Goal: Task Accomplishment & Management: Complete application form

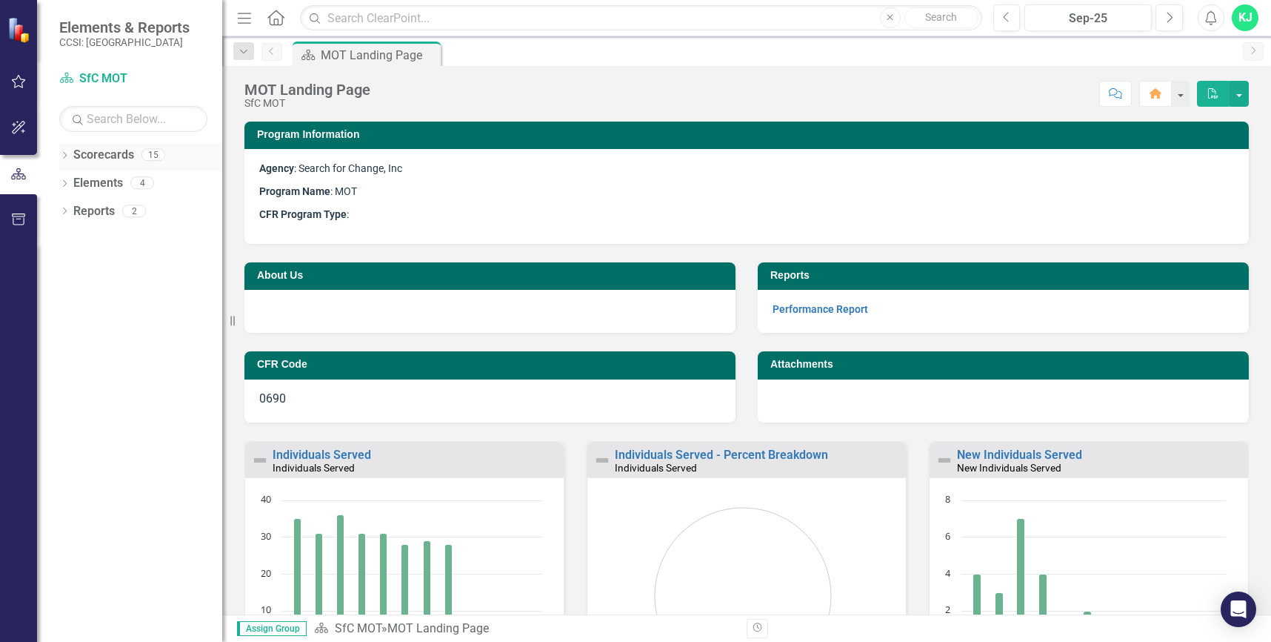
click at [66, 156] on icon at bounding box center [65, 155] width 4 height 7
click at [73, 182] on icon "Dropdown" at bounding box center [72, 182] width 11 height 9
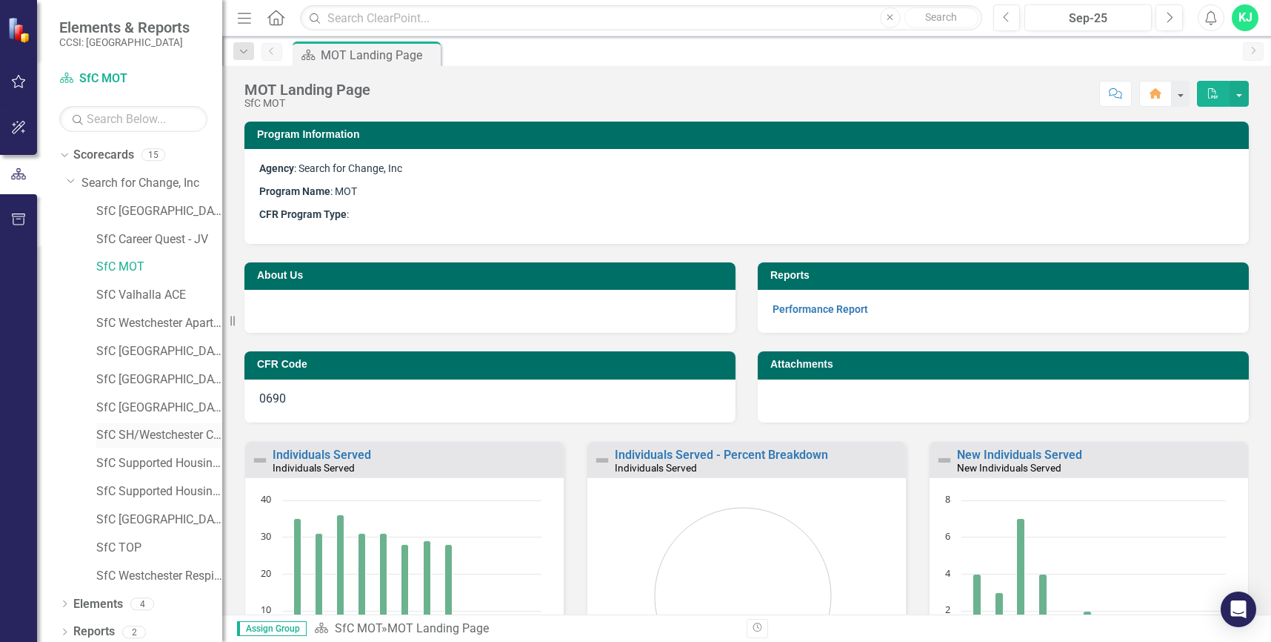
click at [152, 430] on link "SfC SH/Westchester Cty PC Long Stay" at bounding box center [159, 435] width 126 height 17
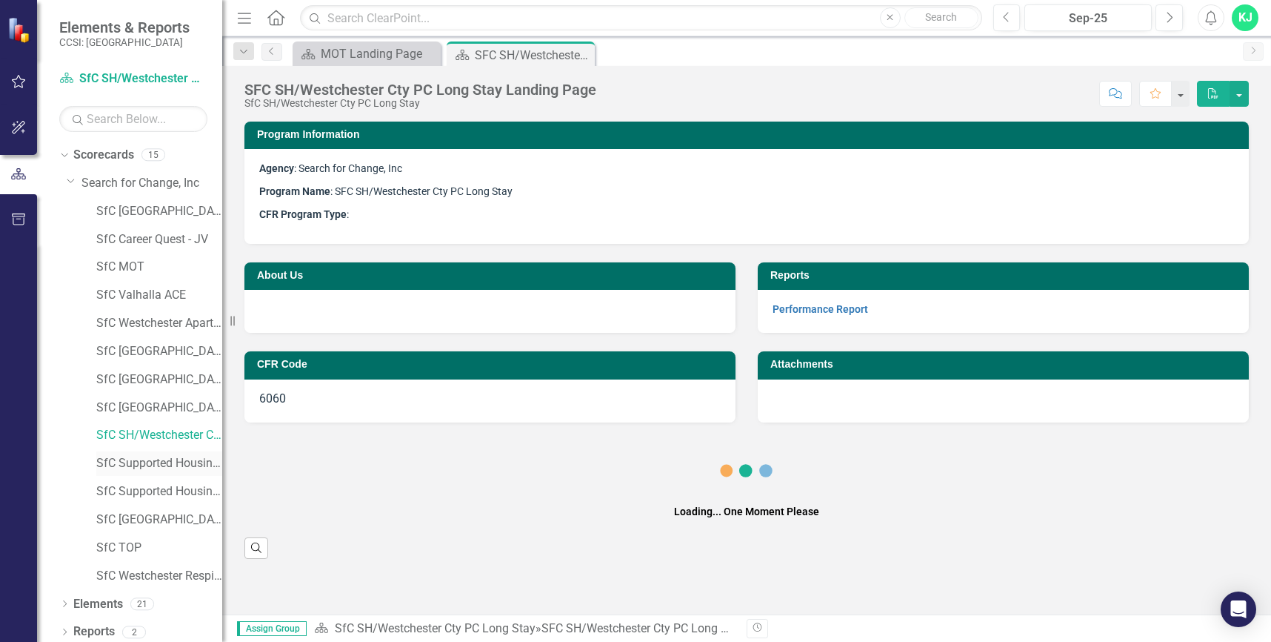
click at [0, 0] on icon "Close" at bounding box center [0, 0] width 0 height 0
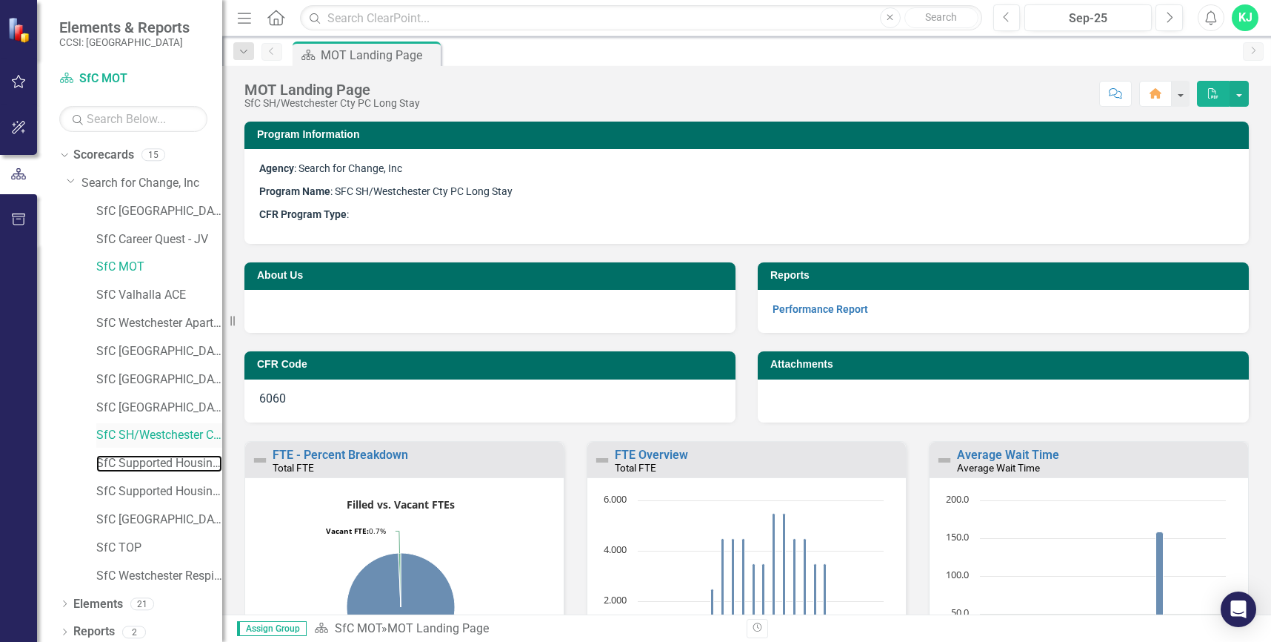
click at [159, 459] on link "SfC Supported Housing / [GEOGRAPHIC_DATA]" at bounding box center [159, 463] width 126 height 17
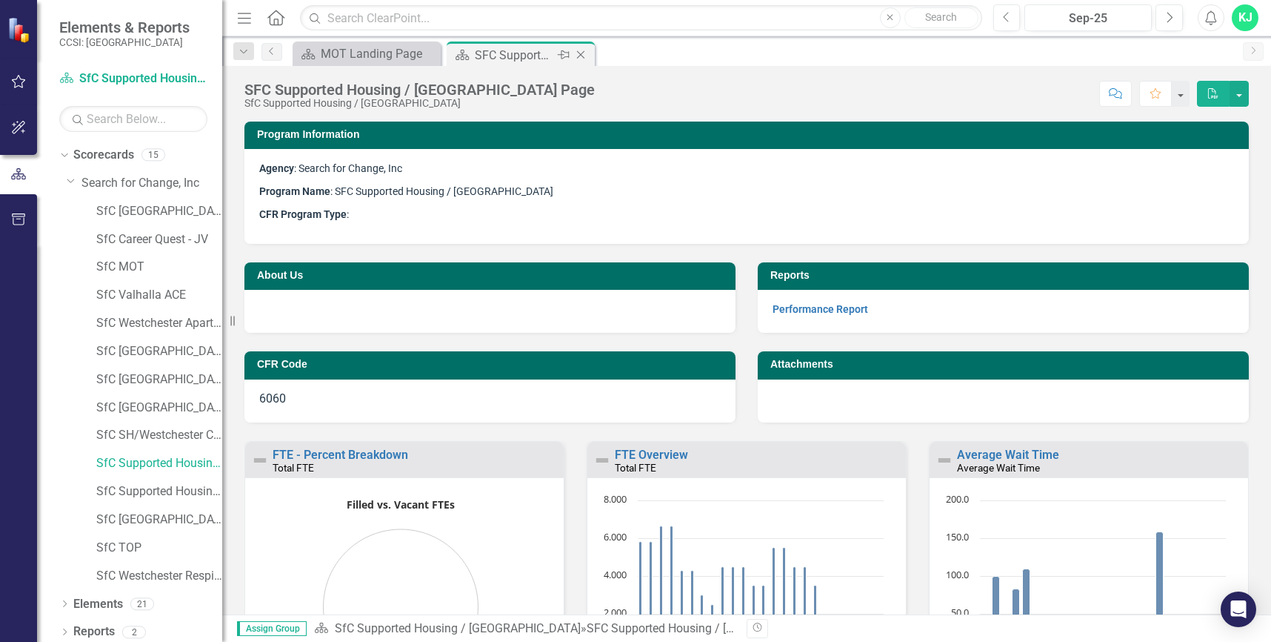
drag, startPoint x: 582, startPoint y: 51, endPoint x: 124, endPoint y: 125, distance: 463.8
click at [0, 0] on icon "Close" at bounding box center [0, 0] width 0 height 0
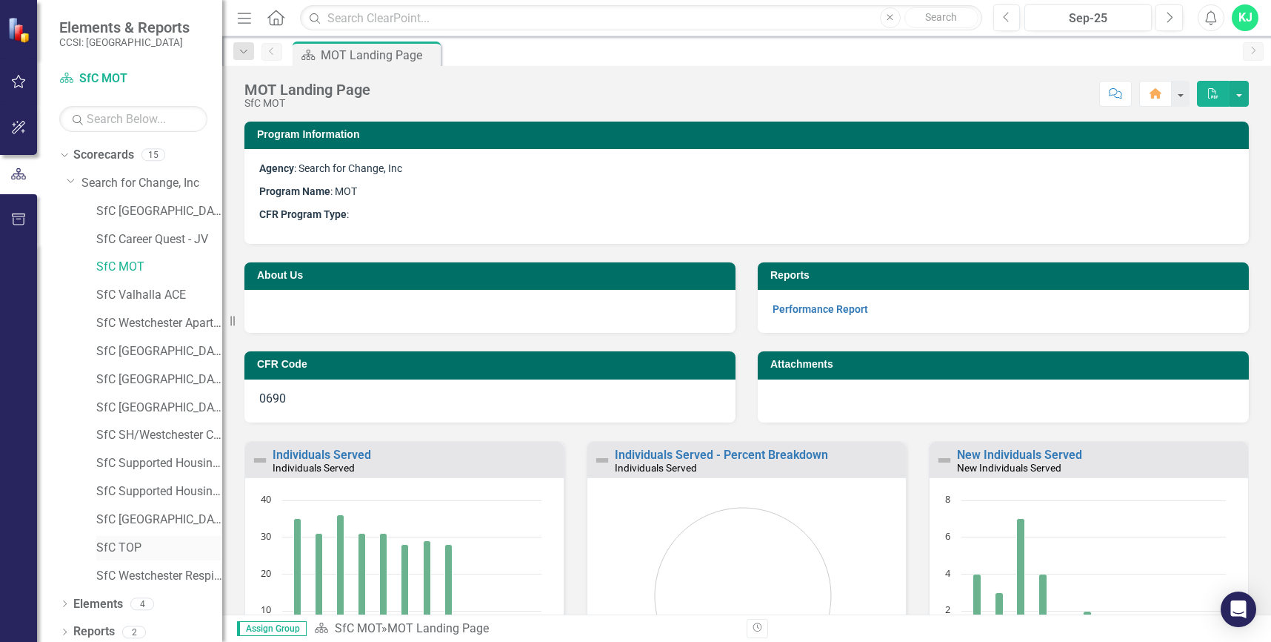
click at [123, 549] on link "SfC TOP" at bounding box center [159, 547] width 126 height 17
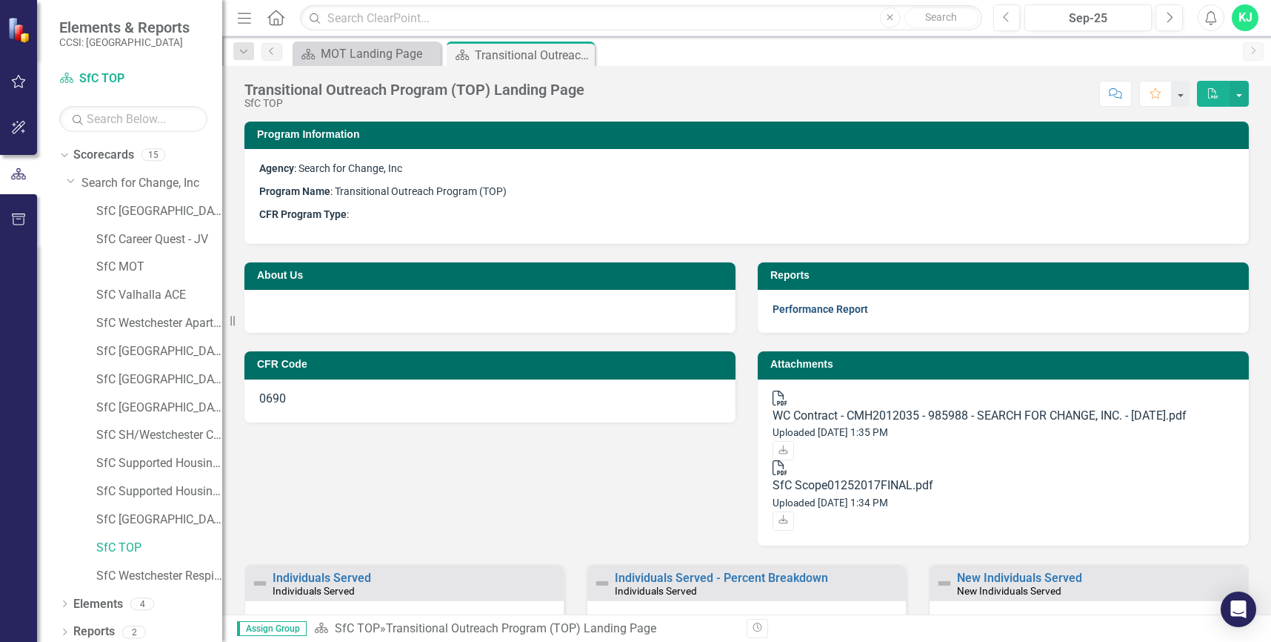
click at [799, 307] on link "Performance Report" at bounding box center [821, 309] width 96 height 12
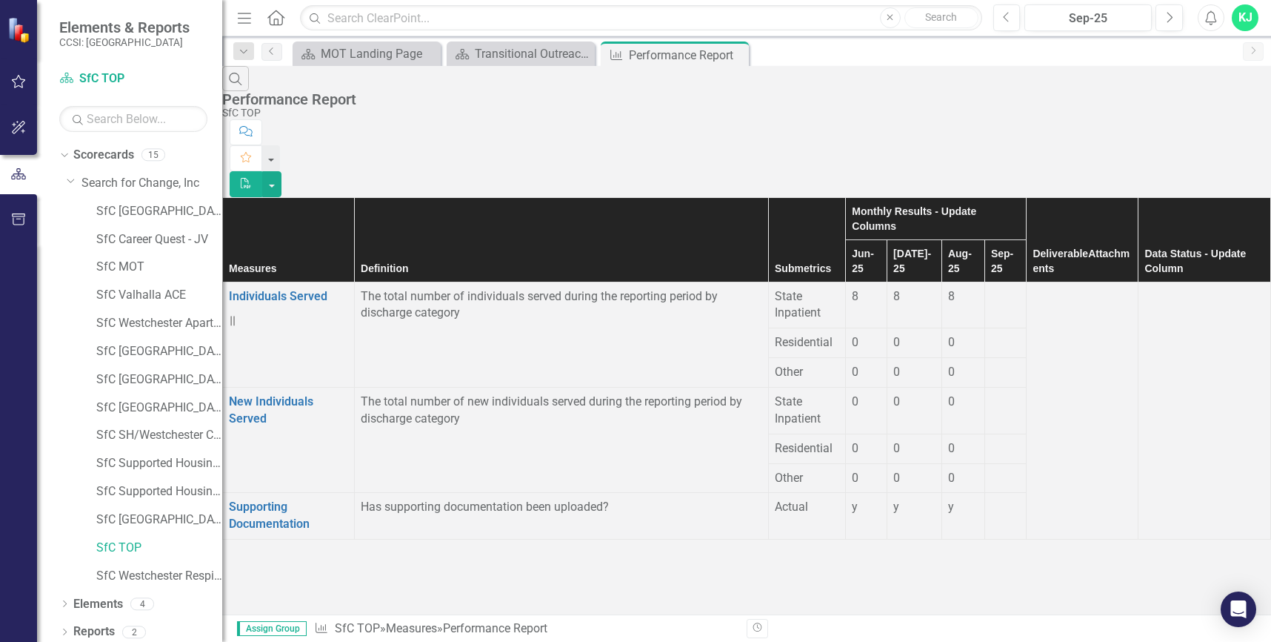
click at [991, 288] on div at bounding box center [1006, 288] width 30 height 0
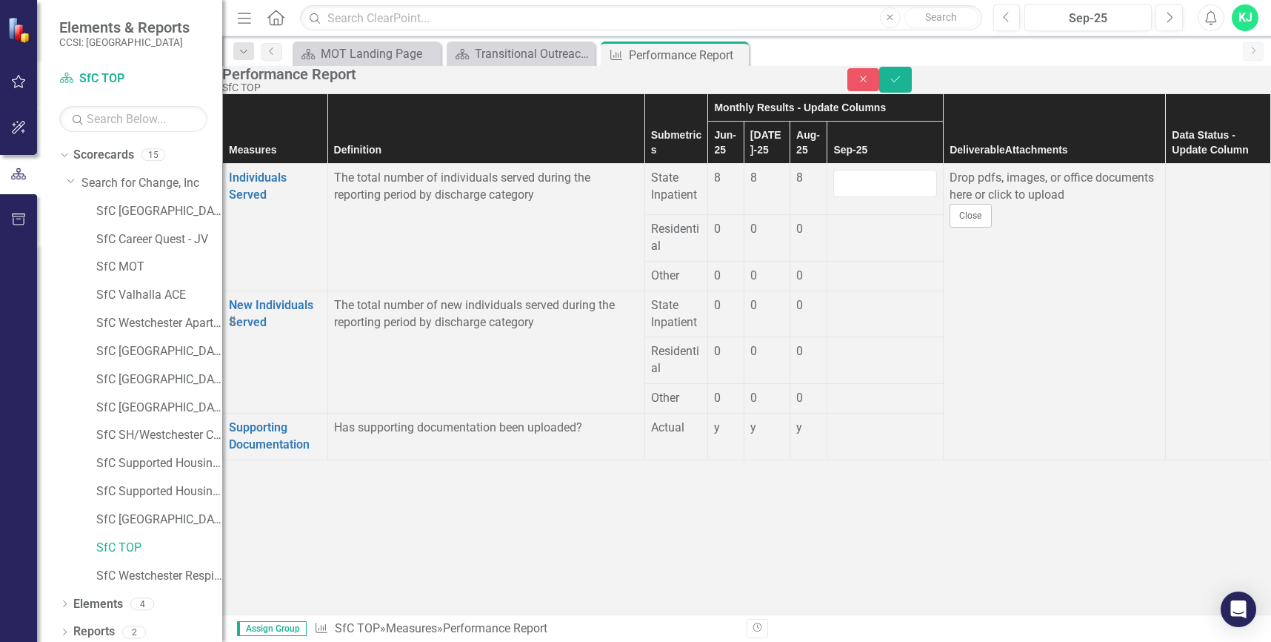
click at [937, 197] on input "number" at bounding box center [885, 183] width 104 height 27
type input "8"
click at [937, 221] on div at bounding box center [885, 221] width 104 height 0
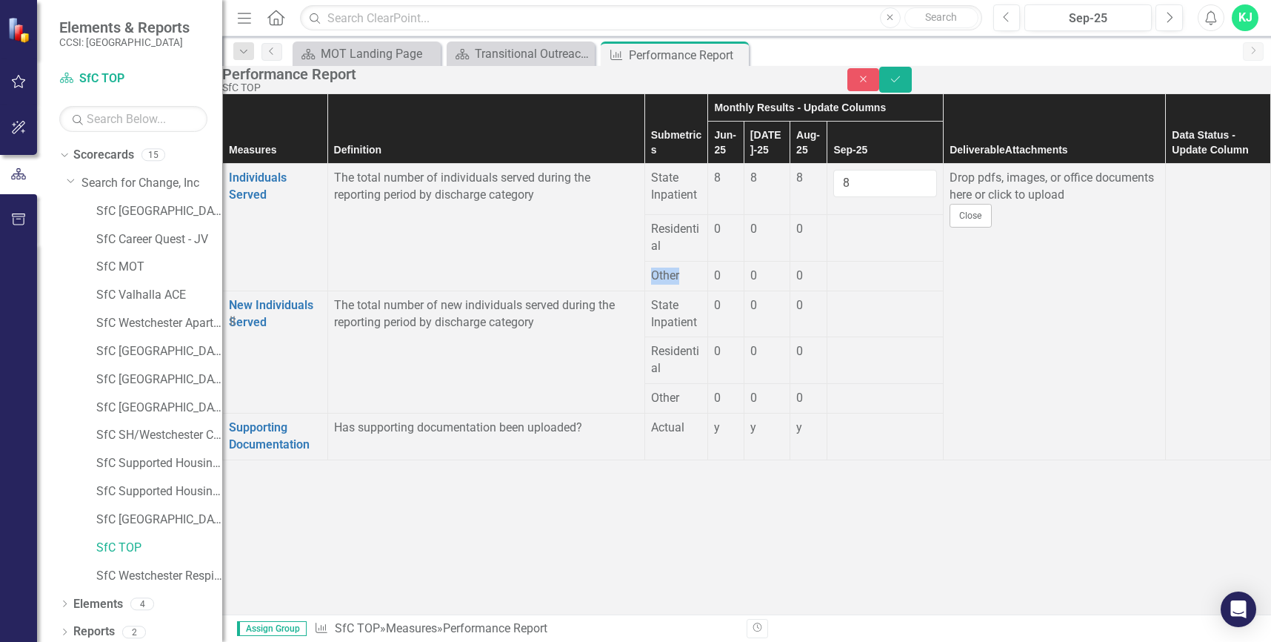
click at [937, 221] on div at bounding box center [885, 221] width 104 height 0
click at [937, 242] on input "number" at bounding box center [885, 234] width 104 height 27
type input "0"
click at [937, 272] on div at bounding box center [885, 272] width 104 height 0
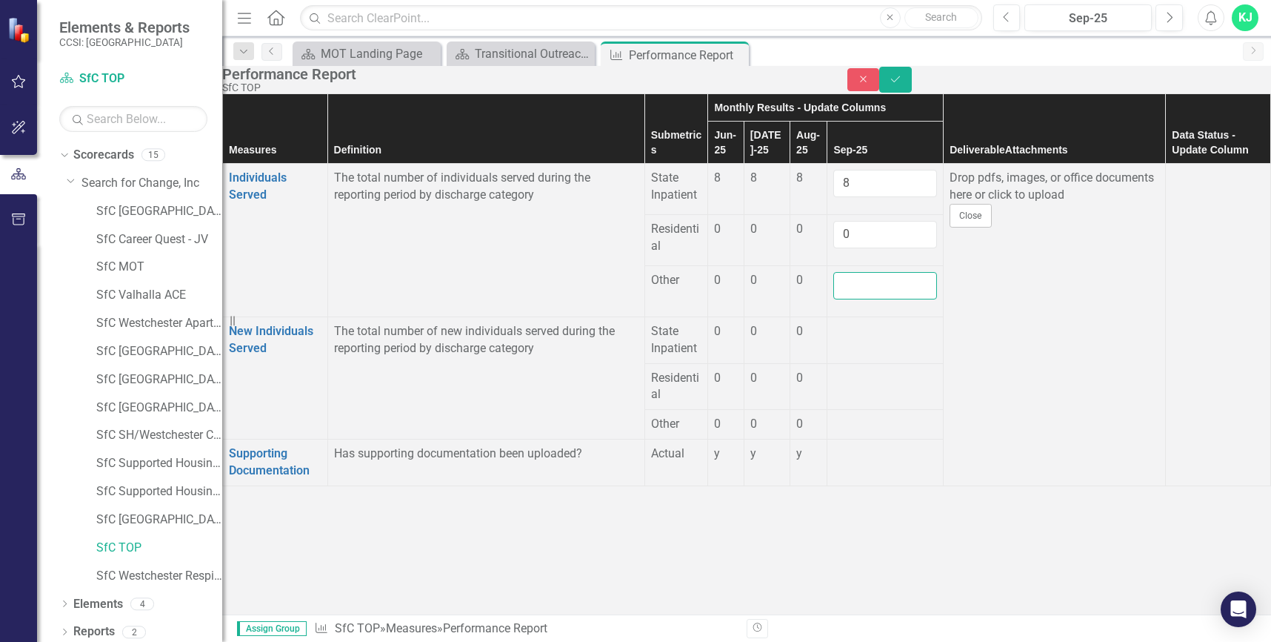
click at [937, 279] on input "number" at bounding box center [885, 285] width 104 height 27
type input "0"
click at [936, 323] on div at bounding box center [885, 323] width 104 height 0
click at [936, 323] on input "number" at bounding box center [885, 336] width 104 height 27
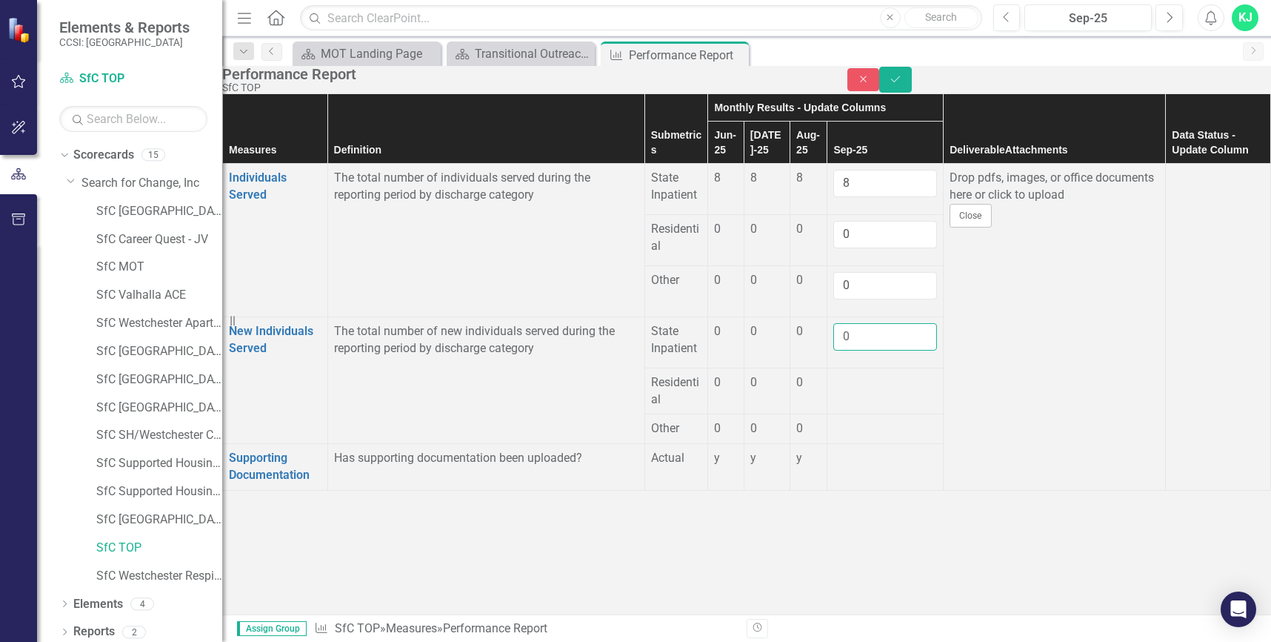
type input "0"
click at [948, 345] on tbody "Individuals Served Link Open Element The total number of individuals served dur…" at bounding box center [747, 327] width 1048 height 327
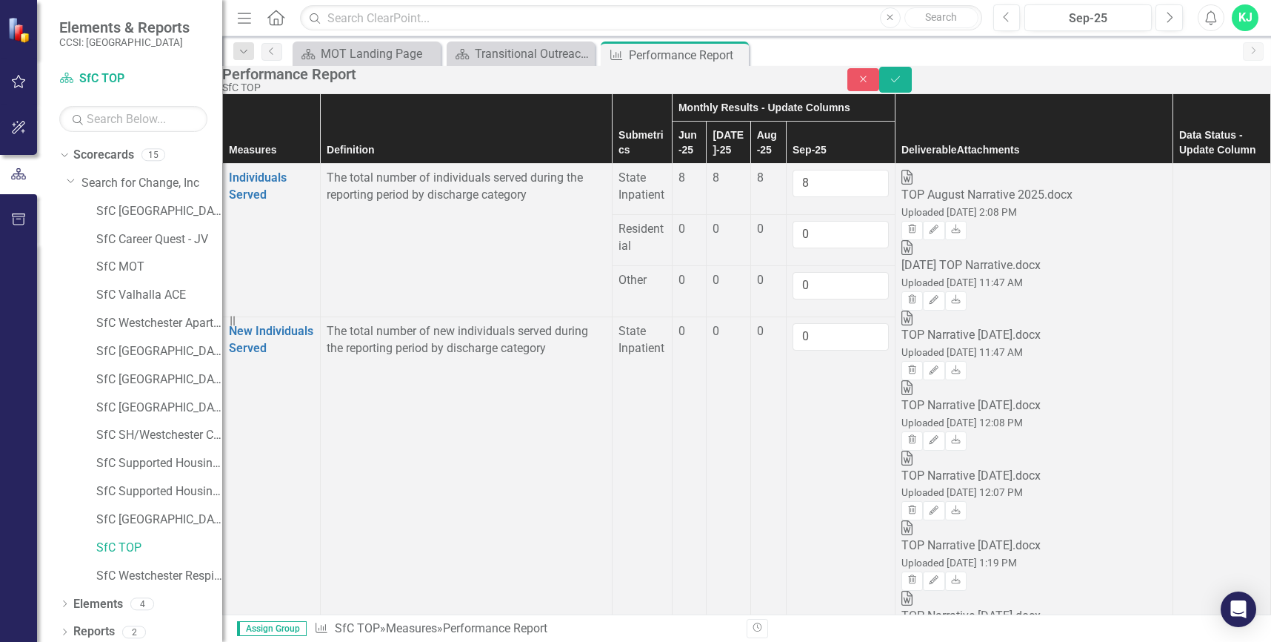
type input "0"
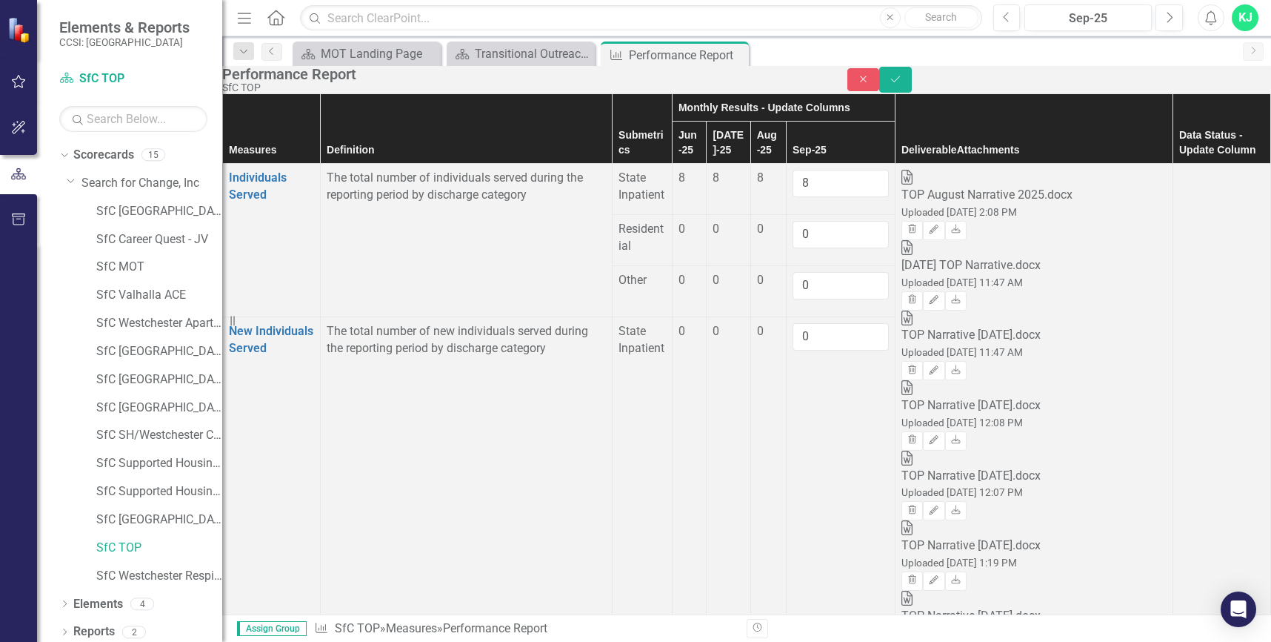
type input "0"
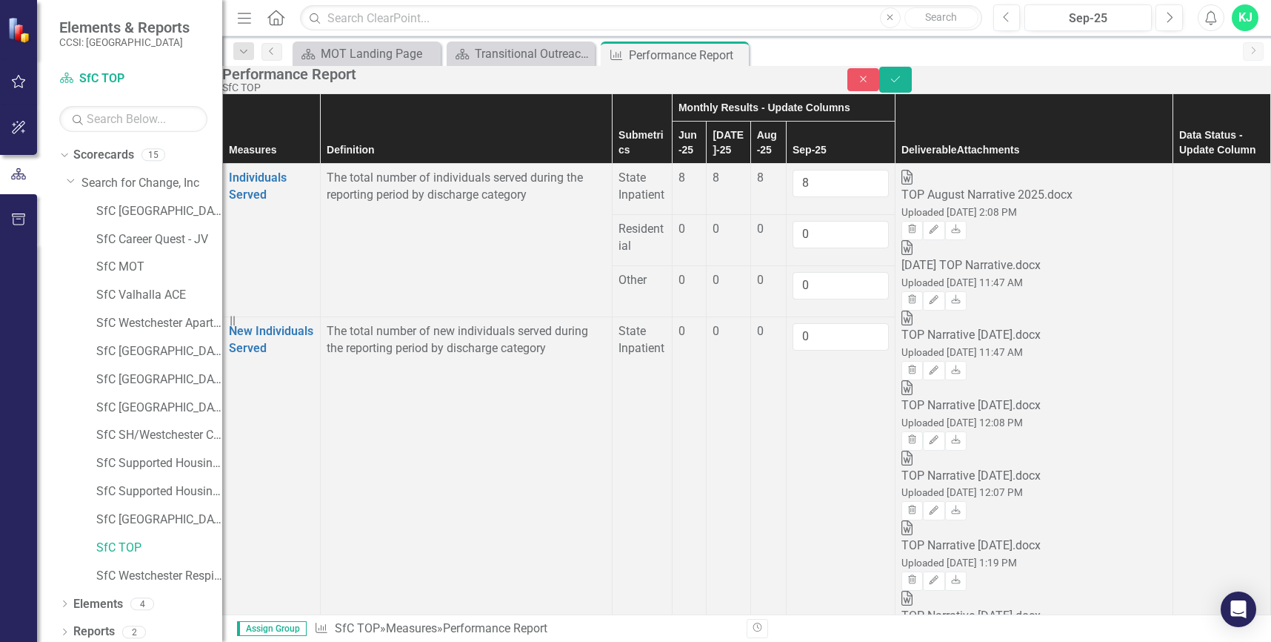
type input "y"
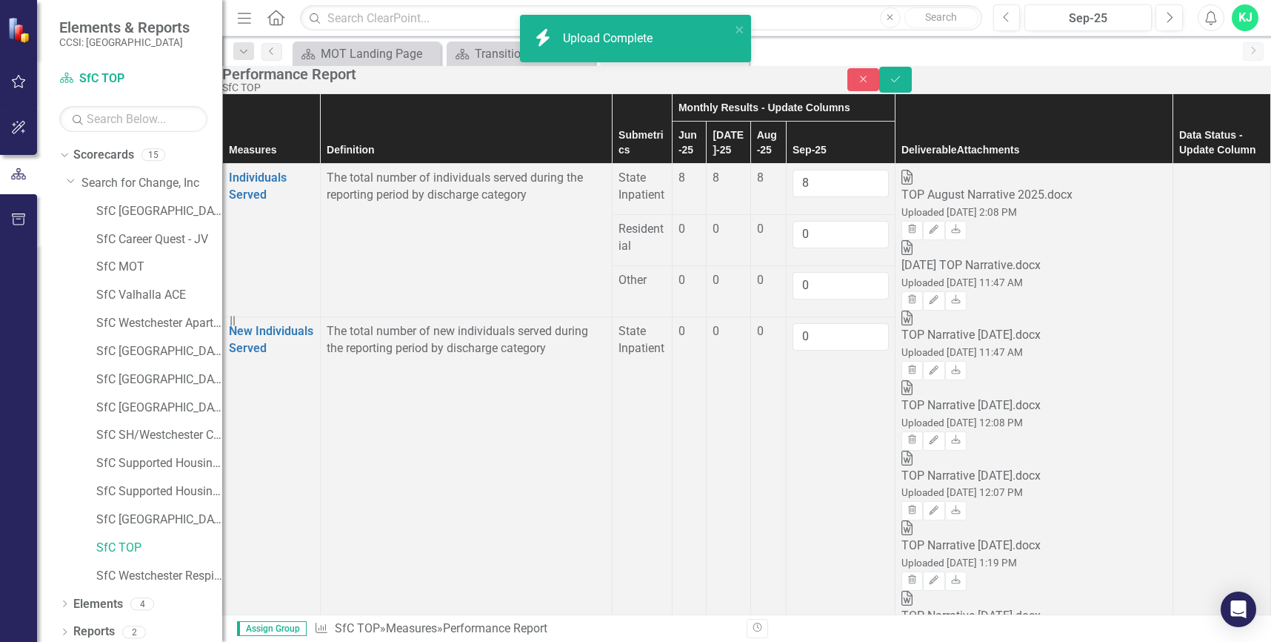
scroll to position [0, 0]
click at [1179, 170] on div at bounding box center [1221, 170] width 85 height 0
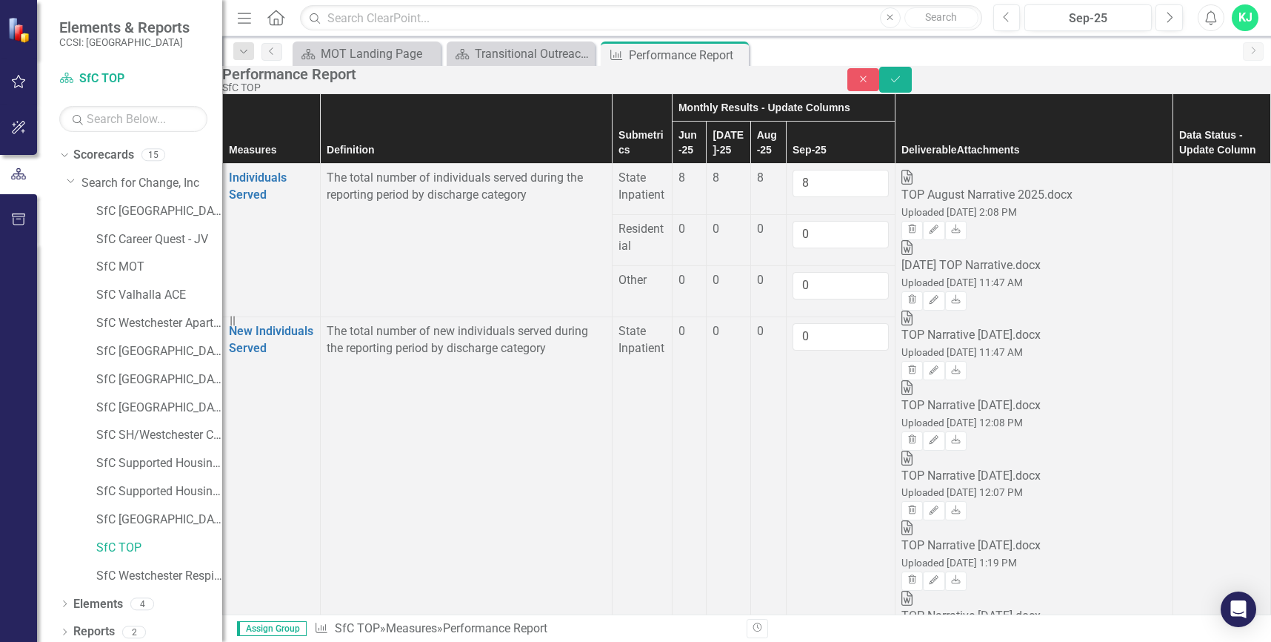
click at [1179, 170] on div at bounding box center [1221, 170] width 85 height 0
drag, startPoint x: 1176, startPoint y: 199, endPoint x: 1218, endPoint y: 198, distance: 41.5
click at [1243, 189] on icon "Expand" at bounding box center [1250, 183] width 15 height 12
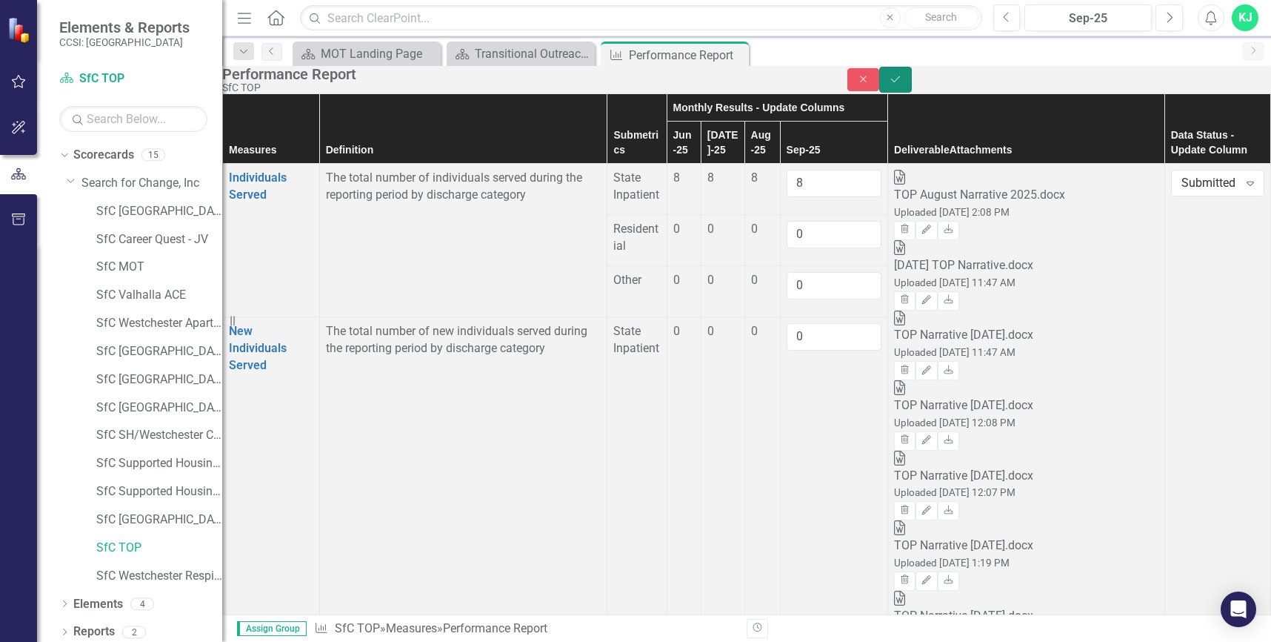
click at [902, 84] on icon "Save" at bounding box center [895, 79] width 13 height 10
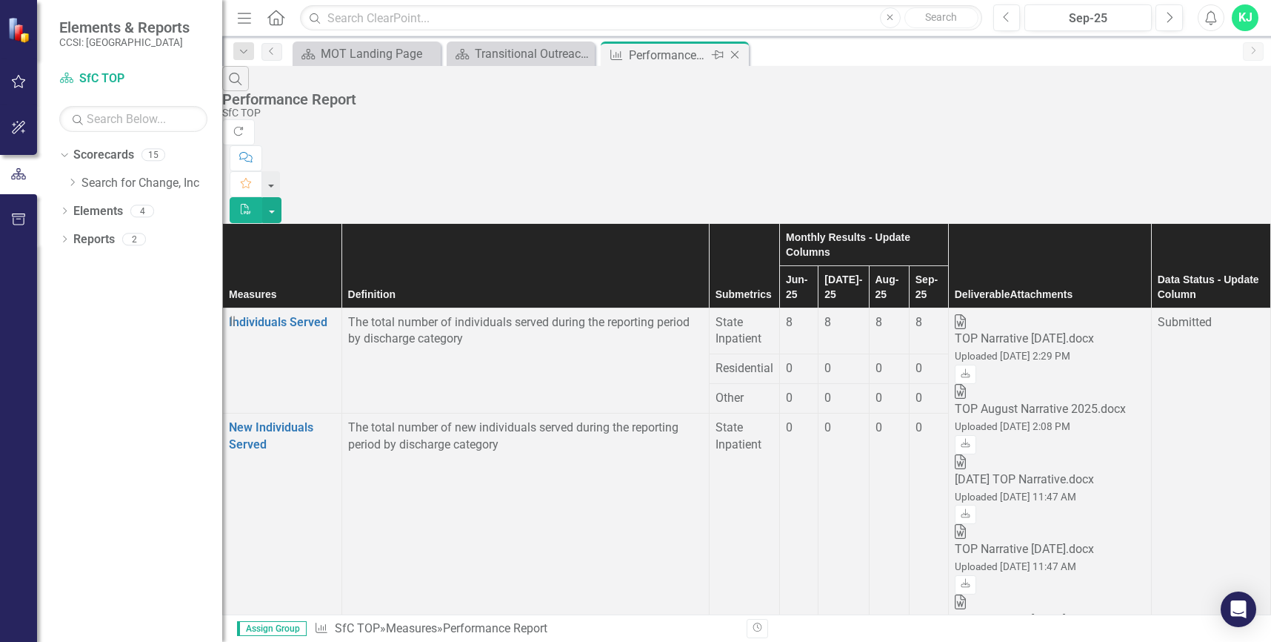
click at [735, 56] on icon "Close" at bounding box center [735, 55] width 15 height 12
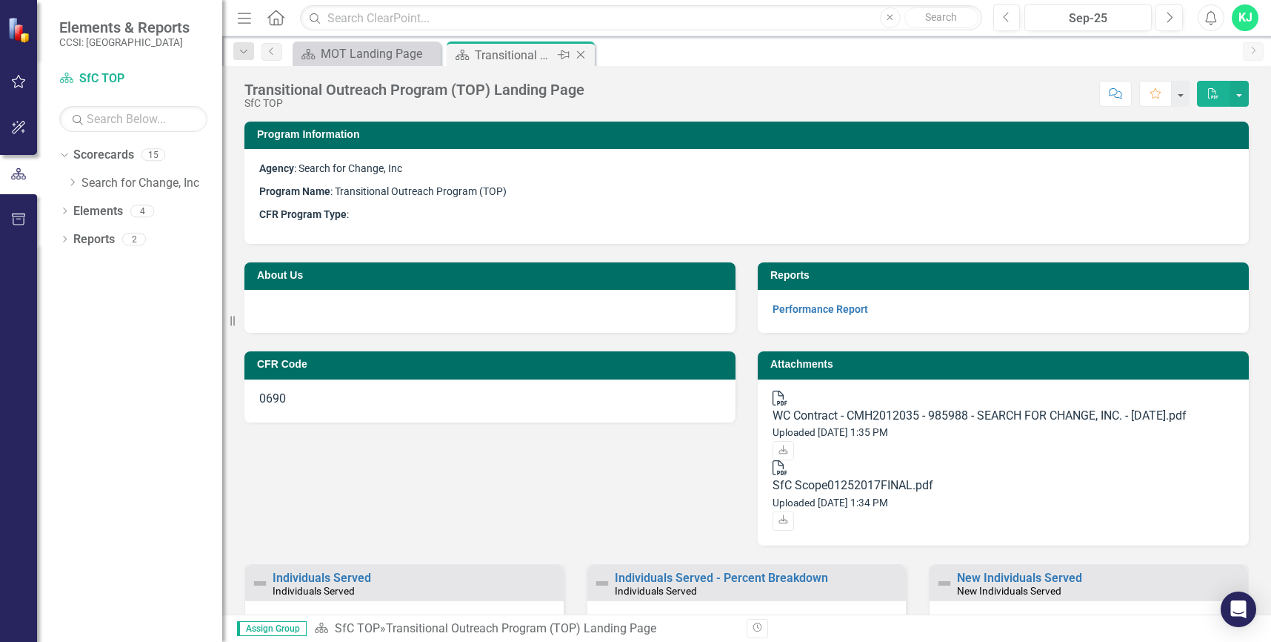
drag, startPoint x: 582, startPoint y: 54, endPoint x: 222, endPoint y: 123, distance: 366.6
click at [0, 0] on icon "Close" at bounding box center [0, 0] width 0 height 0
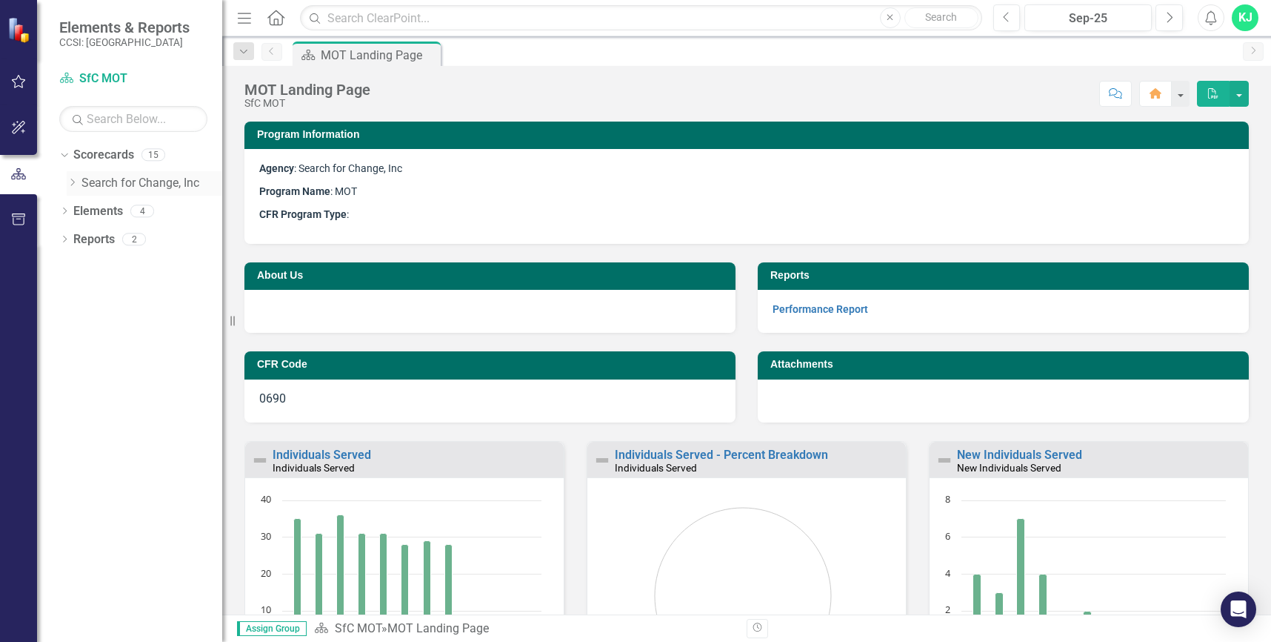
click at [73, 176] on div "Dropdown Search for Change, Inc" at bounding box center [145, 183] width 156 height 24
click at [68, 182] on icon "Dropdown" at bounding box center [72, 182] width 11 height 9
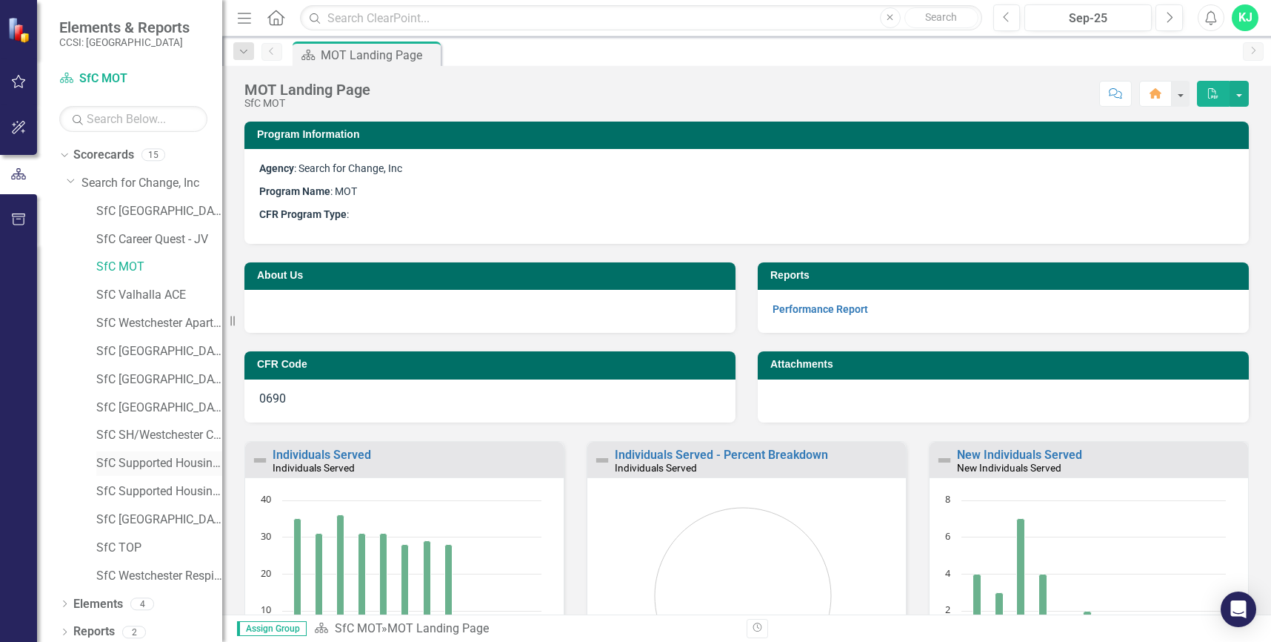
click at [134, 466] on link "SfC Supported Housing / [GEOGRAPHIC_DATA]" at bounding box center [159, 463] width 126 height 17
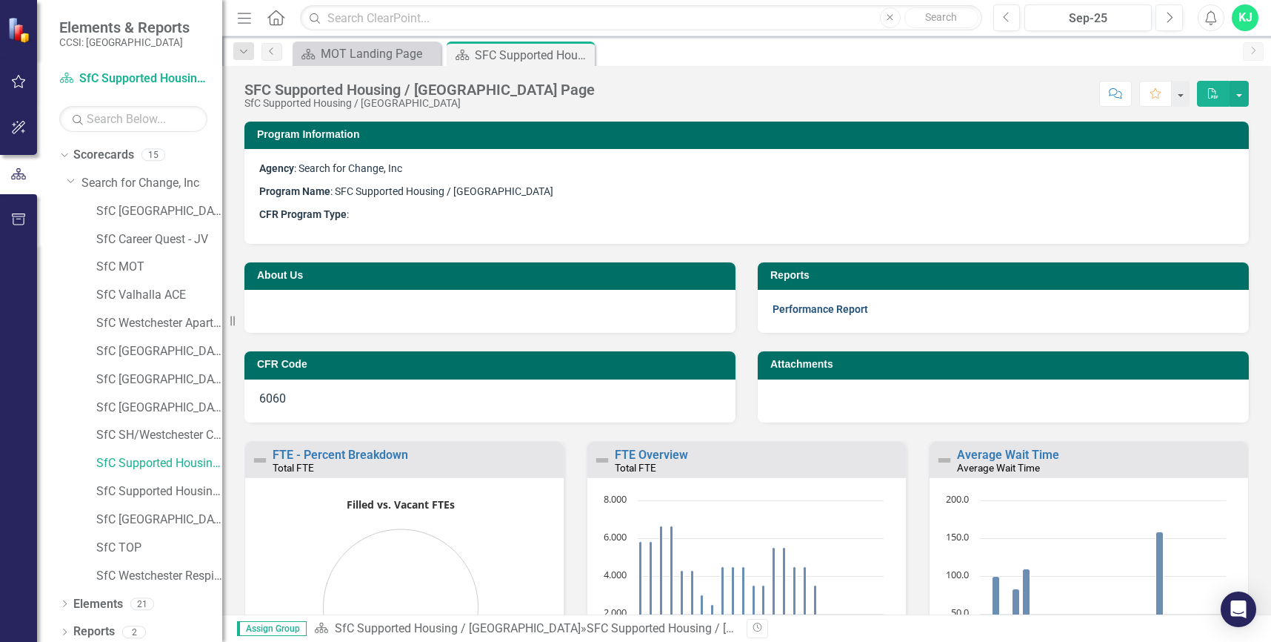
click at [843, 308] on link "Performance Report" at bounding box center [821, 309] width 96 height 12
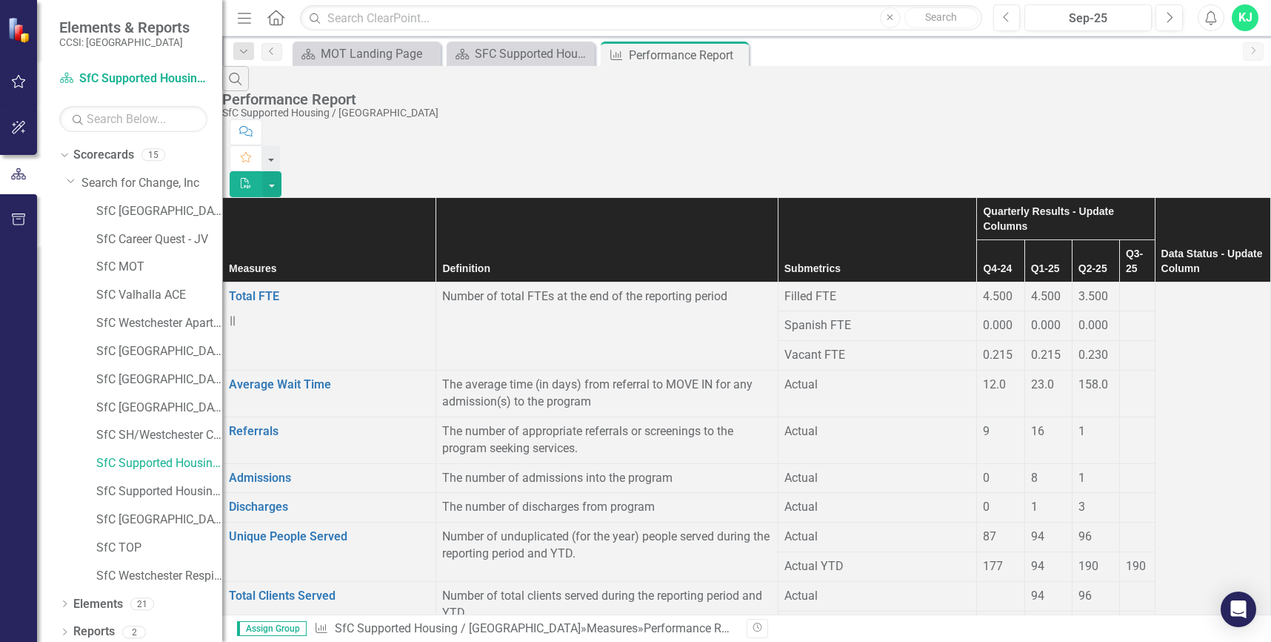
click at [949, 623] on div "Revision History" at bounding box center [1256, 628] width 1019 height 19
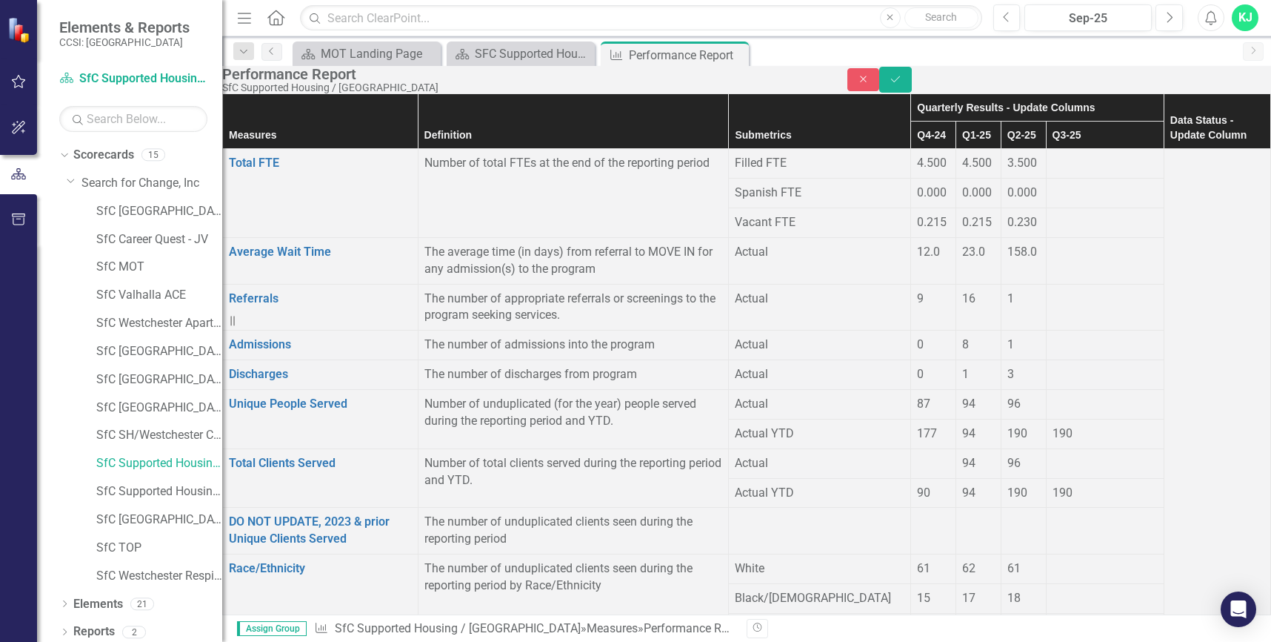
scroll to position [1769, 0]
type input "2565"
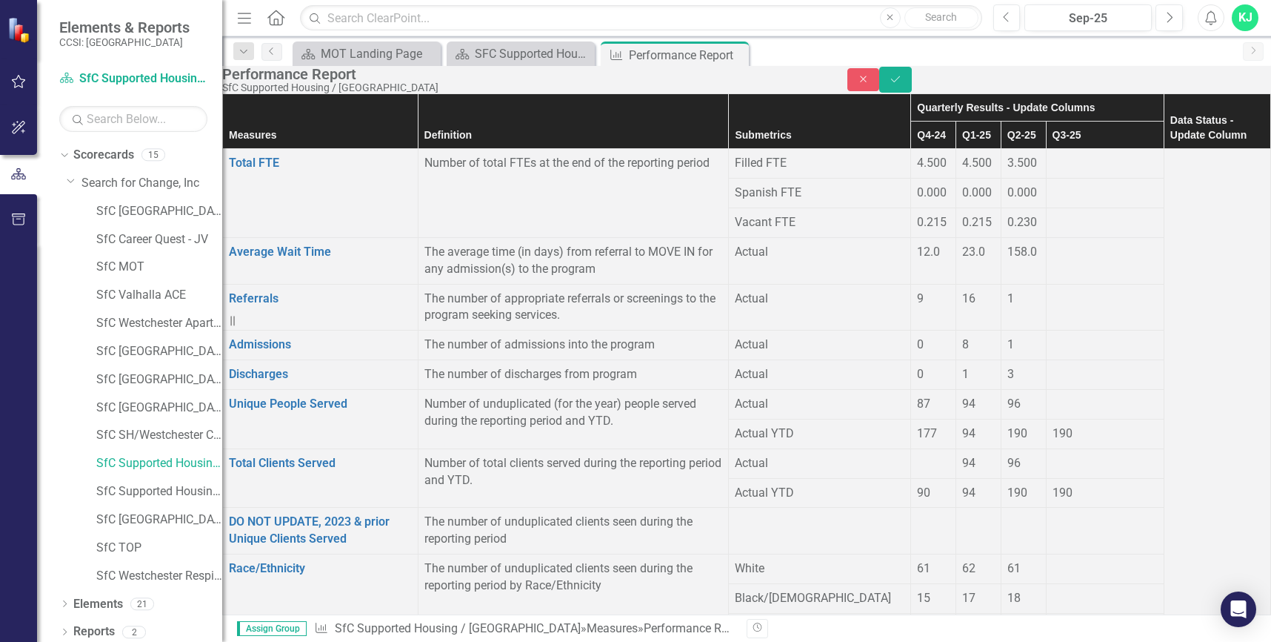
type input "225.88"
click at [1053, 155] on div at bounding box center [1105, 155] width 105 height 0
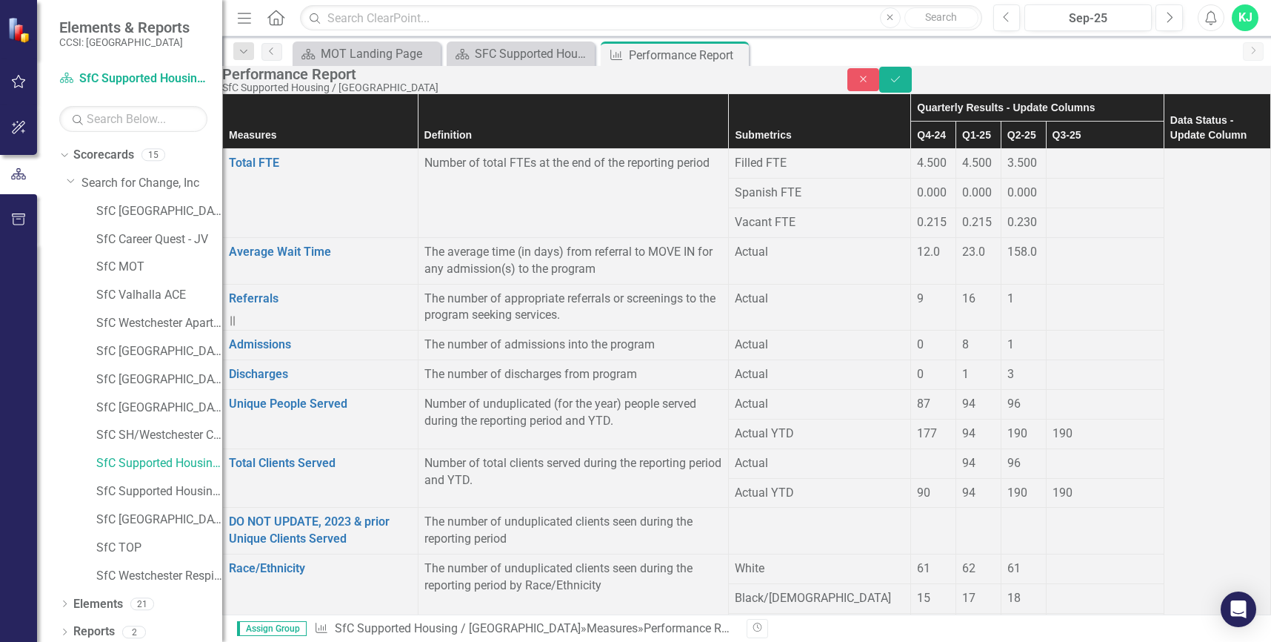
click at [1053, 155] on div at bounding box center [1105, 155] width 105 height 0
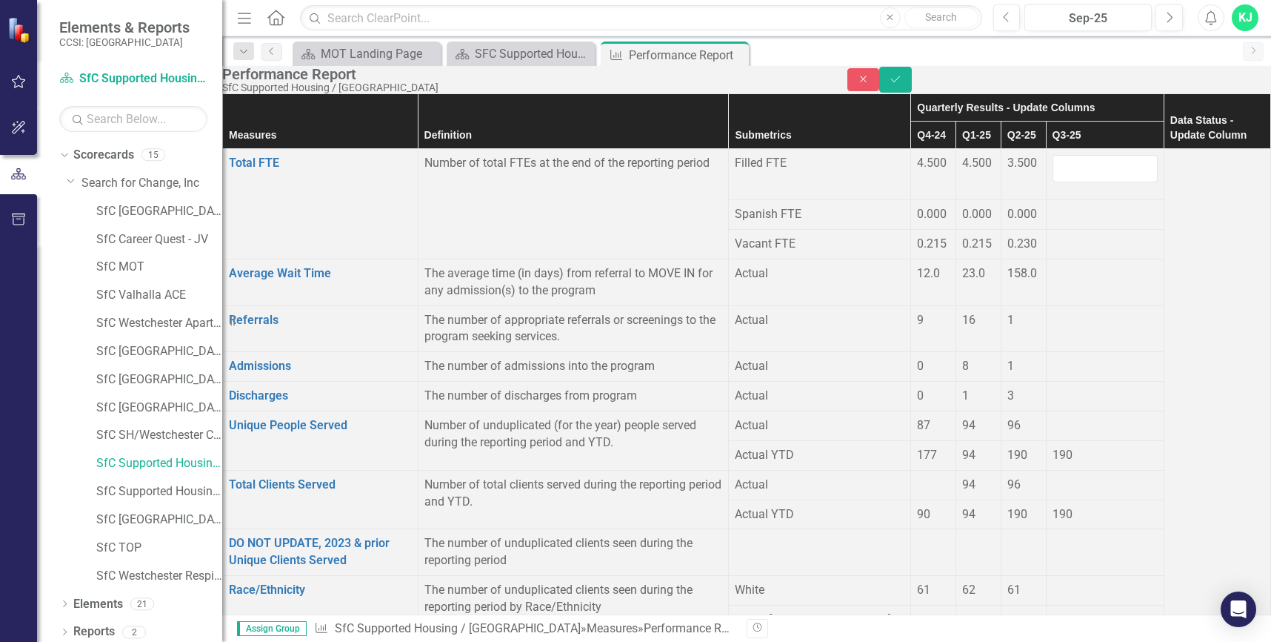
click at [1053, 182] on input "number" at bounding box center [1105, 168] width 105 height 27
type input "3.500"
click at [1053, 206] on div at bounding box center [1105, 206] width 105 height 0
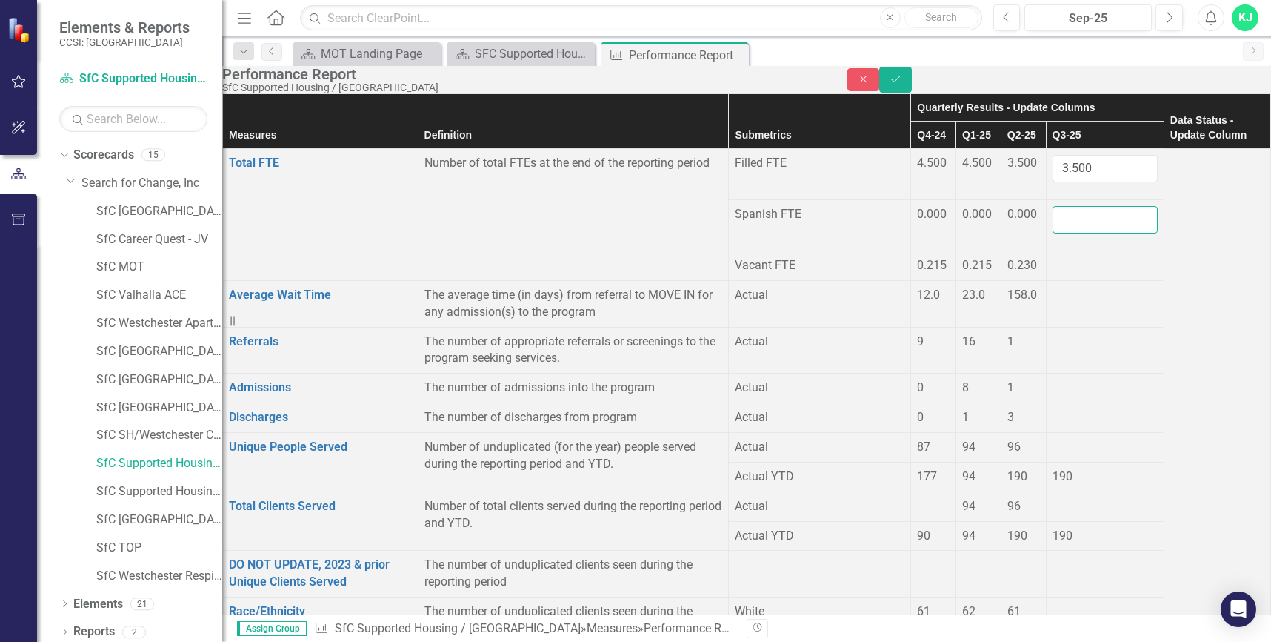
click at [1053, 229] on input "number" at bounding box center [1105, 219] width 105 height 27
type input "0.000"
click at [1053, 257] on div at bounding box center [1105, 257] width 105 height 0
click at [1046, 271] on td at bounding box center [1105, 266] width 118 height 30
click at [1053, 257] on div at bounding box center [1105, 257] width 105 height 0
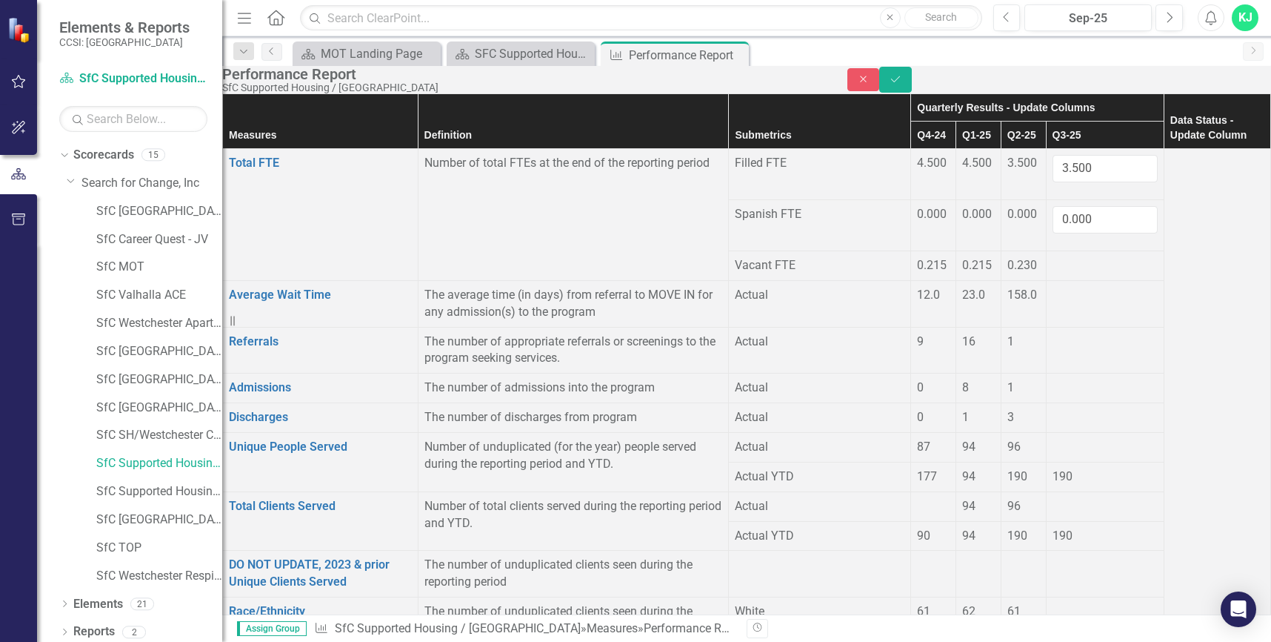
click at [1053, 257] on div at bounding box center [1105, 257] width 105 height 0
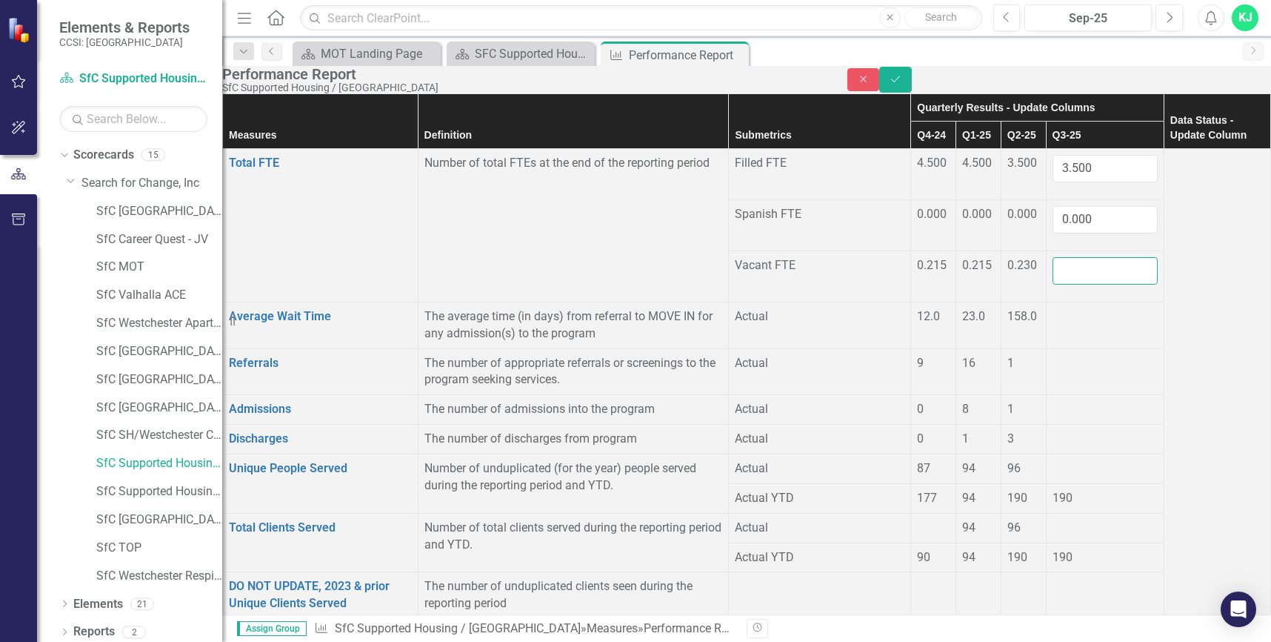
click at [1053, 269] on input "number" at bounding box center [1105, 270] width 105 height 27
type input "0.215"
click at [1008, 267] on span "0.230" at bounding box center [1023, 265] width 30 height 14
click at [1008, 260] on span "0.230" at bounding box center [1023, 265] width 30 height 14
click at [1008, 267] on span "0.230" at bounding box center [1023, 265] width 30 height 14
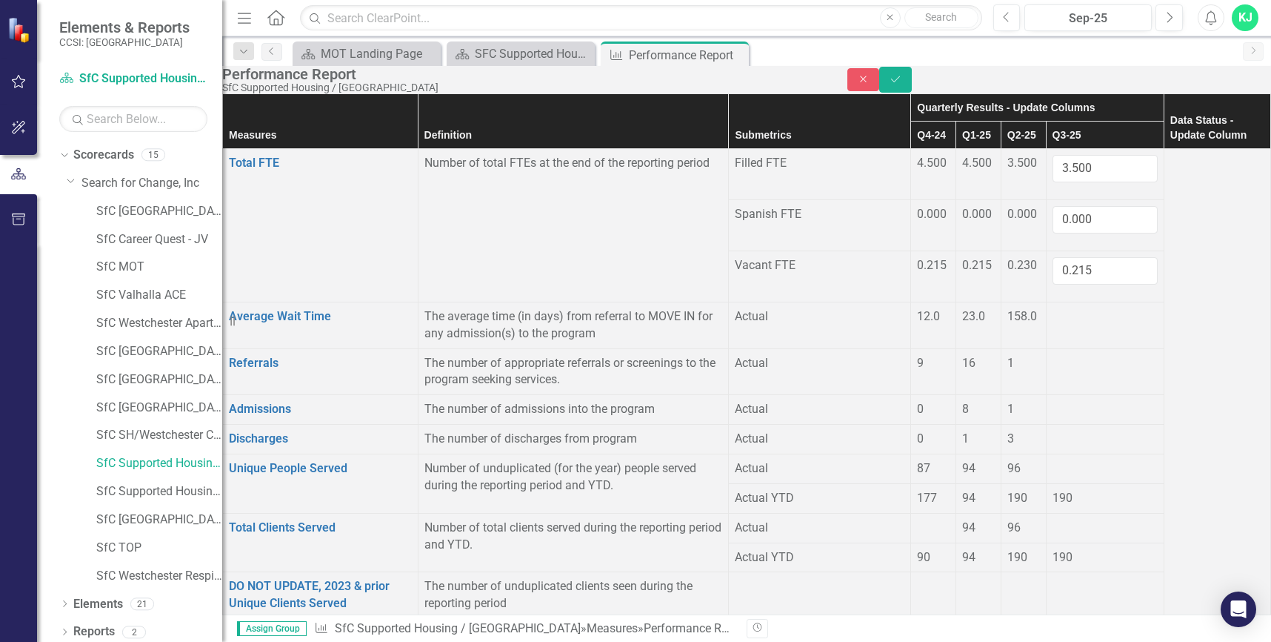
click at [1008, 266] on span "0.230" at bounding box center [1023, 265] width 30 height 14
drag, startPoint x: 973, startPoint y: 266, endPoint x: 922, endPoint y: 262, distance: 50.5
click at [1008, 262] on div "0.230" at bounding box center [1024, 265] width 33 height 17
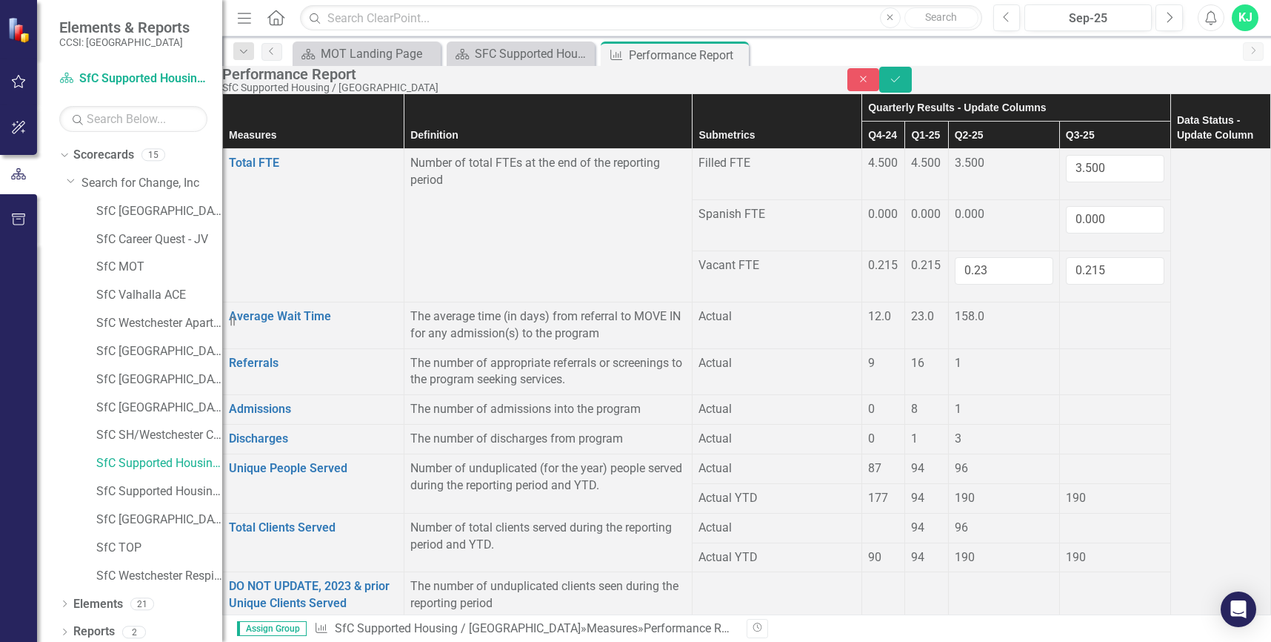
click at [955, 262] on input "0.23" at bounding box center [1004, 270] width 99 height 27
type input "0.215"
click at [902, 84] on icon "Save" at bounding box center [895, 79] width 13 height 10
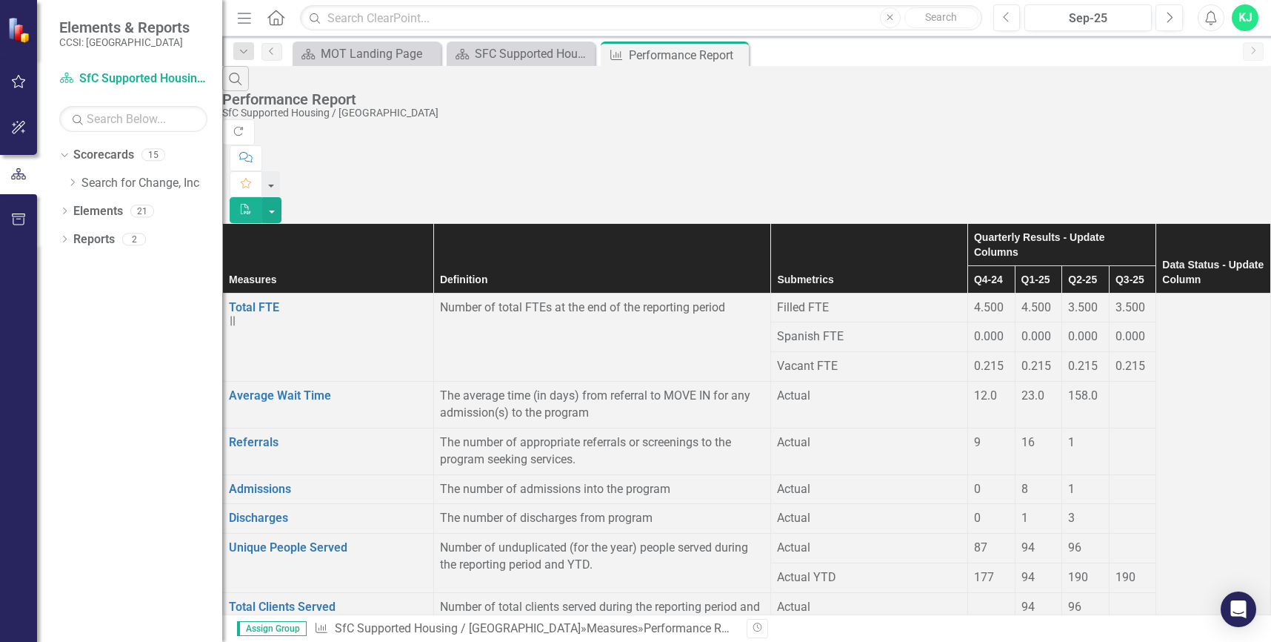
scroll to position [1556, 0]
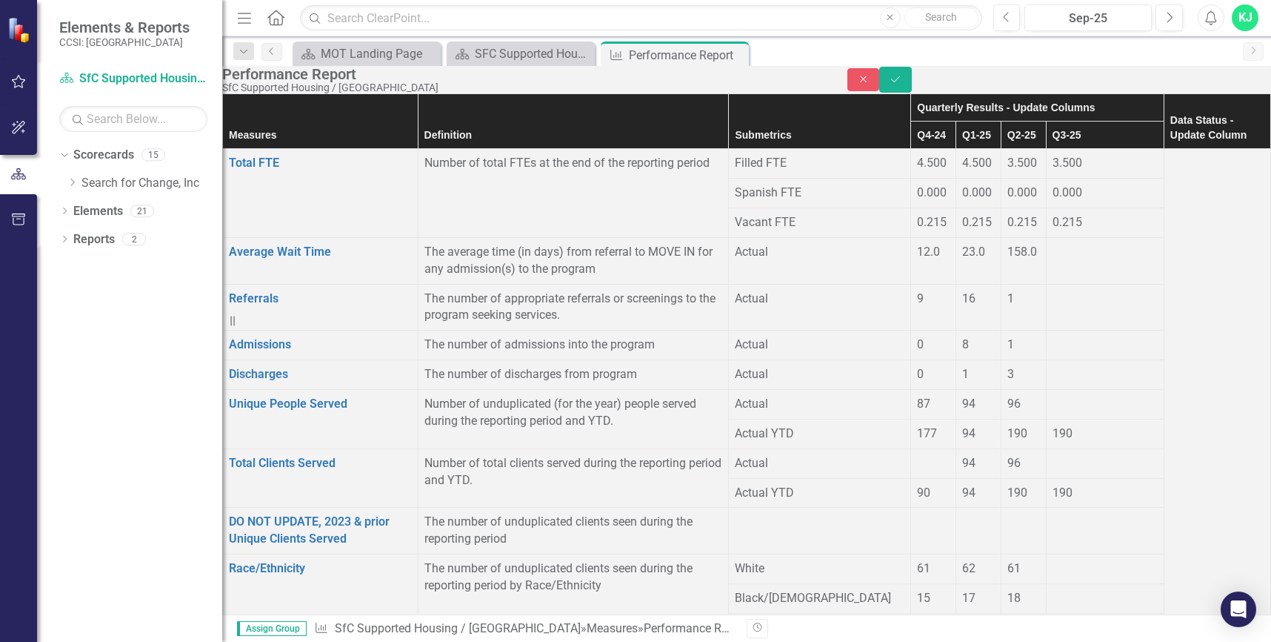
type input "111"
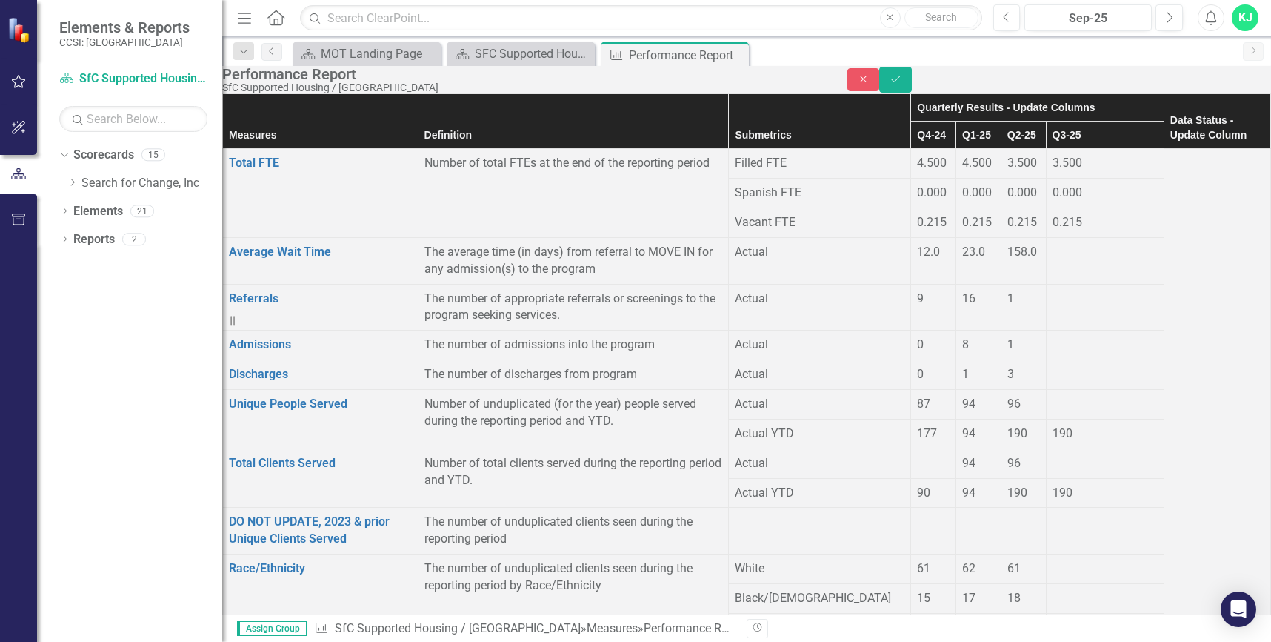
type input "0"
drag, startPoint x: 1009, startPoint y: 309, endPoint x: 1016, endPoint y: 316, distance: 9.4
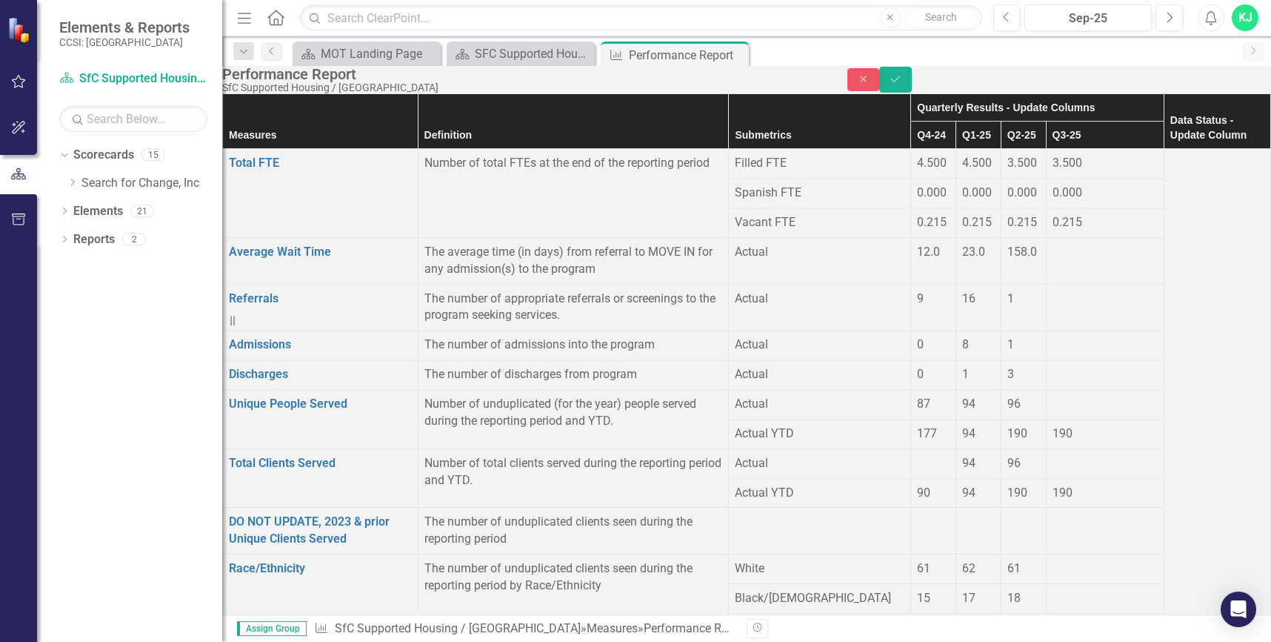
type input "0"
drag, startPoint x: 1008, startPoint y: 348, endPoint x: 1016, endPoint y: 356, distance: 11.0
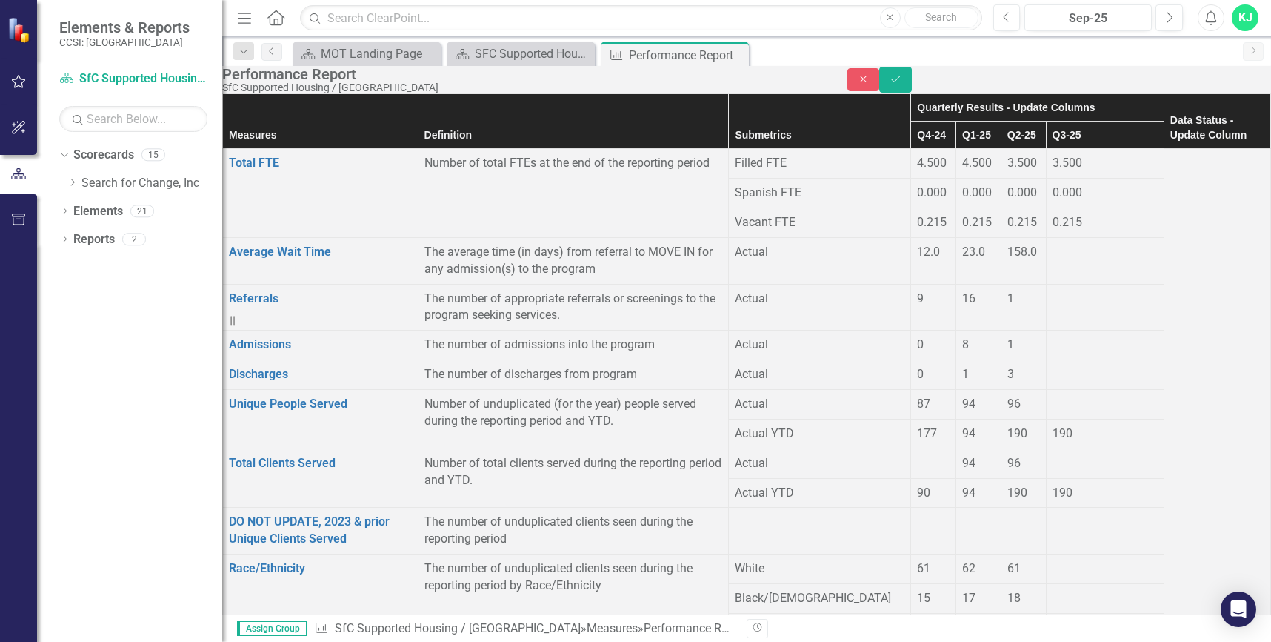
type input "7"
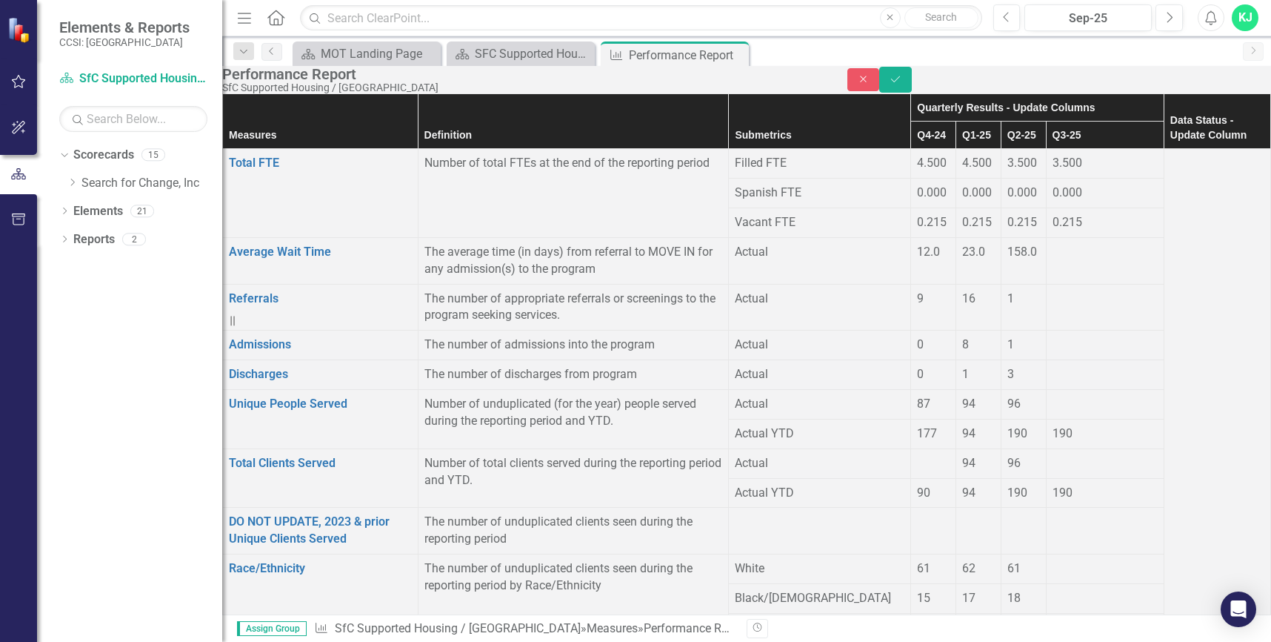
type input "9"
click at [902, 84] on icon "Save" at bounding box center [895, 79] width 13 height 10
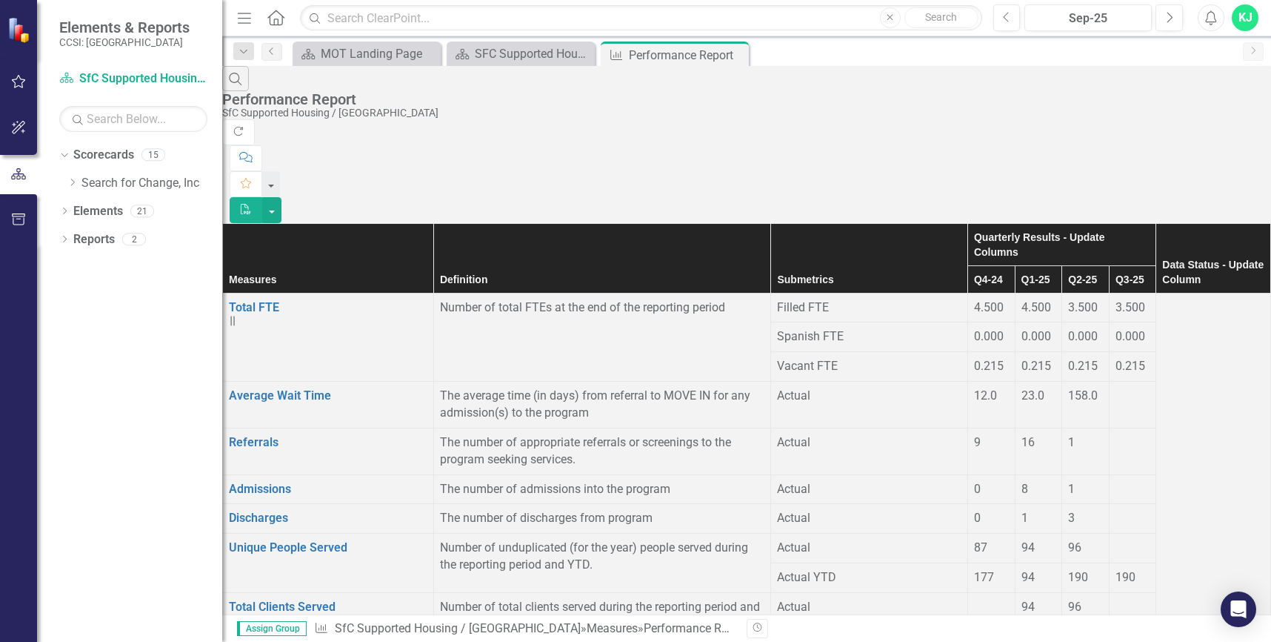
click at [1116, 387] on div at bounding box center [1133, 387] width 34 height 0
drag, startPoint x: 1063, startPoint y: 284, endPoint x: 1056, endPoint y: 280, distance: 8.0
click at [1109, 382] on td at bounding box center [1132, 405] width 47 height 47
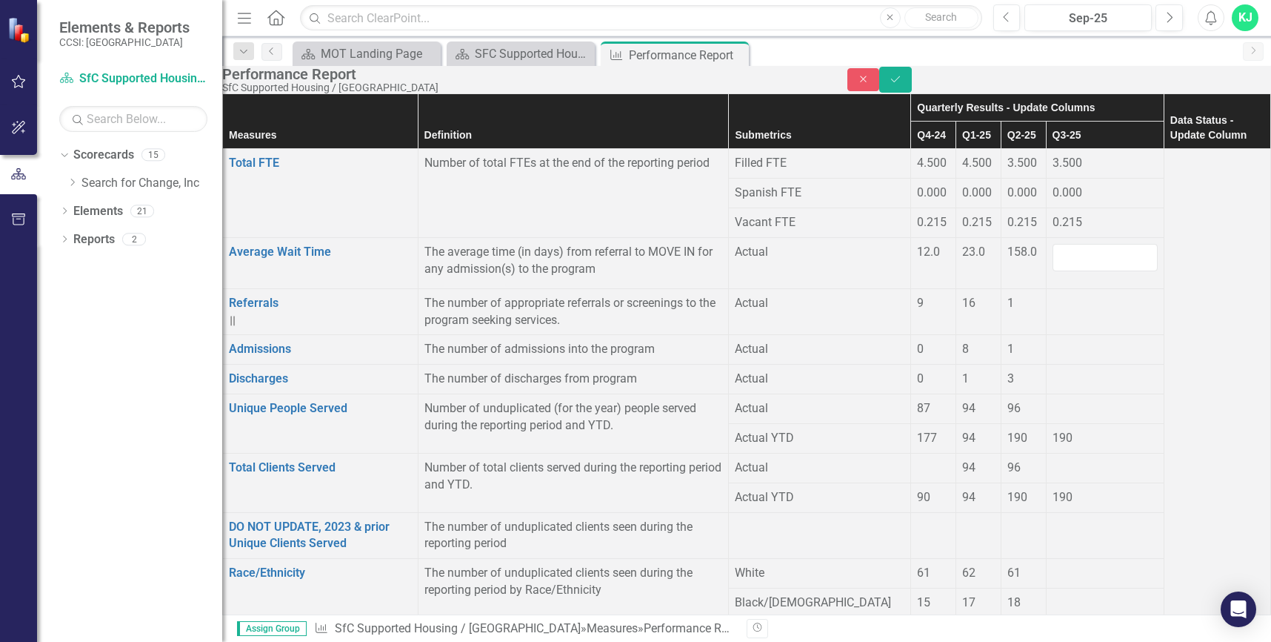
click at [1056, 271] on input "number" at bounding box center [1105, 257] width 105 height 27
type input "0"
drag, startPoint x: 1086, startPoint y: 360, endPoint x: 1049, endPoint y: 374, distance: 39.6
click at [1085, 335] on td at bounding box center [1105, 311] width 118 height 47
click at [1053, 295] on div at bounding box center [1105, 295] width 105 height 0
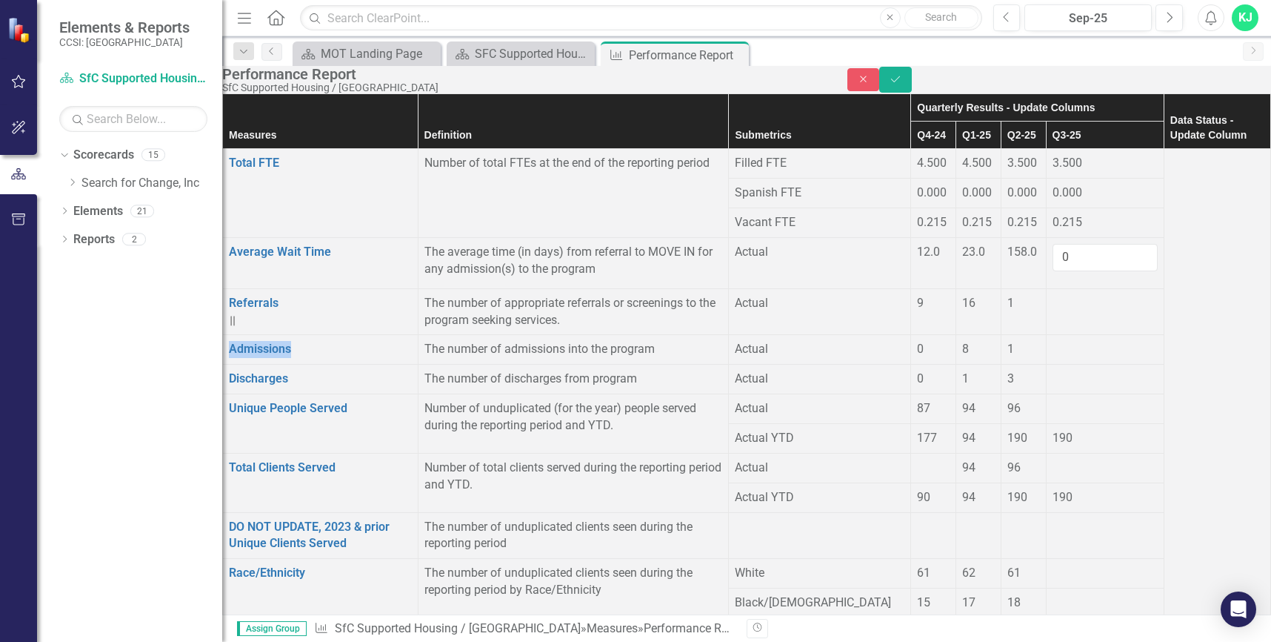
click at [1053, 295] on div at bounding box center [1105, 295] width 105 height 0
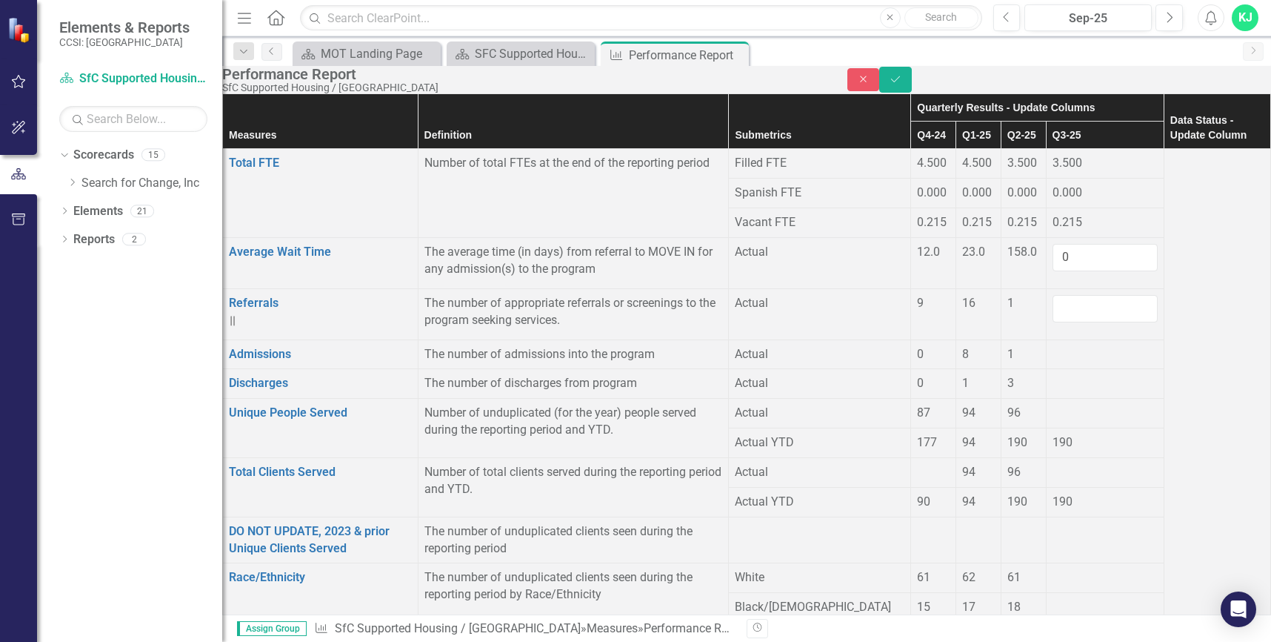
click at [1053, 322] on input "number" at bounding box center [1105, 308] width 105 height 27
type input "0"
click at [1053, 346] on div at bounding box center [1105, 346] width 105 height 0
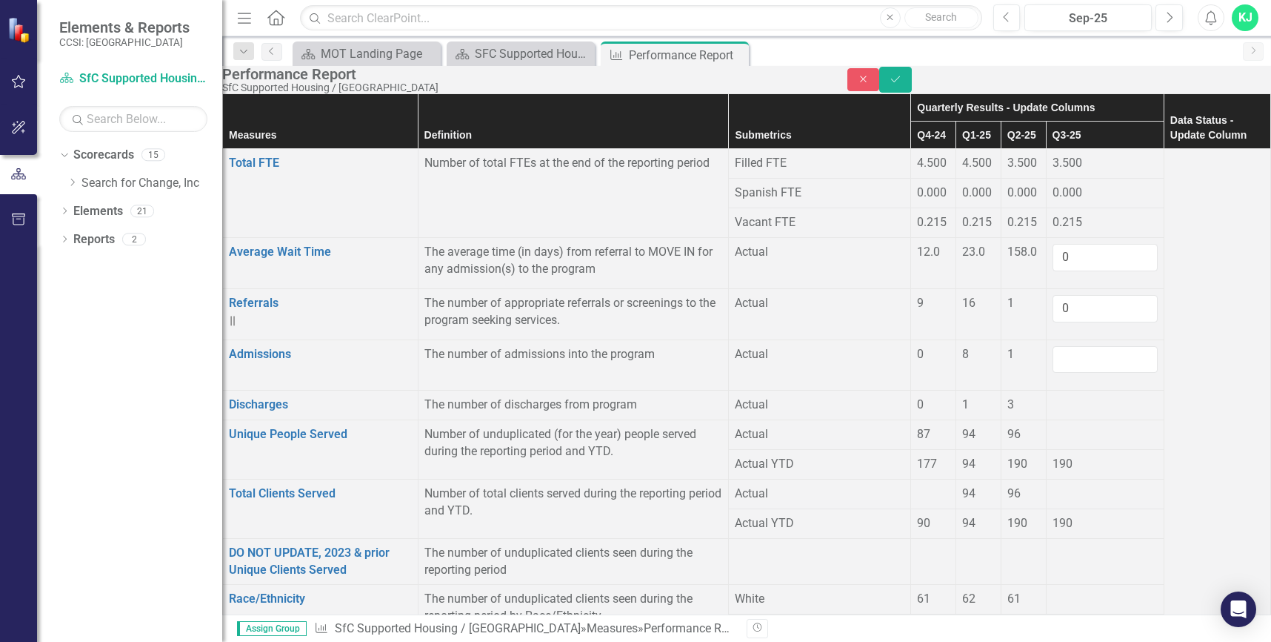
click at [1053, 373] on input "number" at bounding box center [1105, 359] width 105 height 27
type input "2"
type input "3"
click at [1046, 420] on td at bounding box center [1105, 405] width 118 height 30
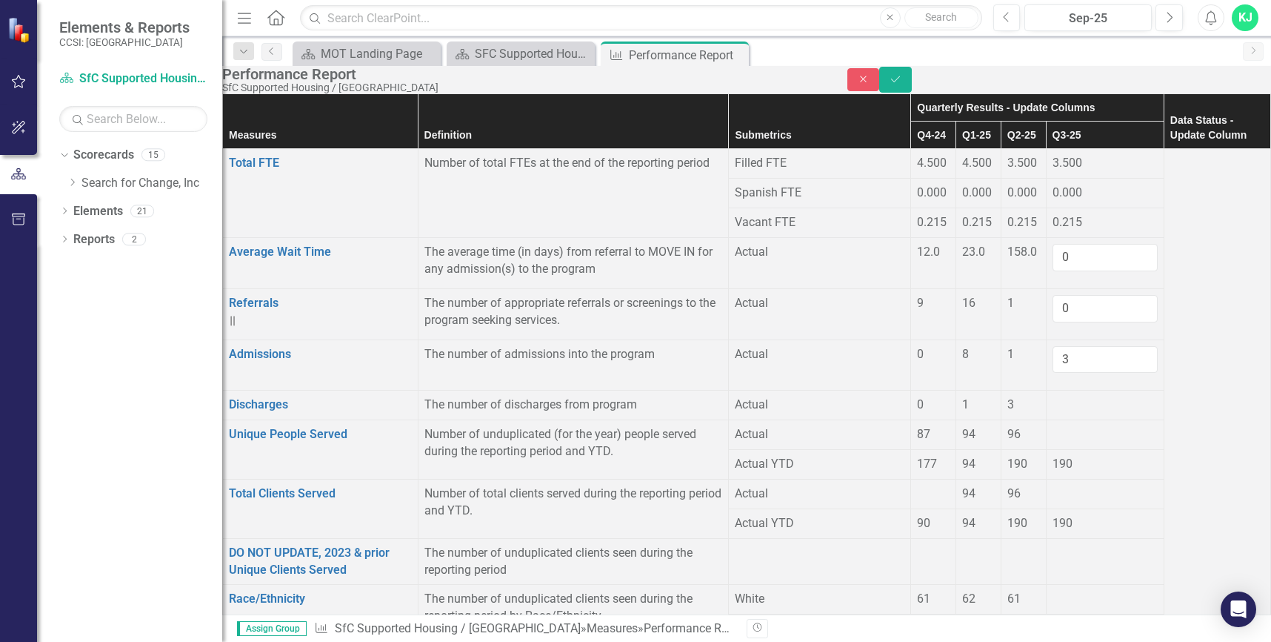
click at [1053, 396] on div at bounding box center [1105, 396] width 105 height 0
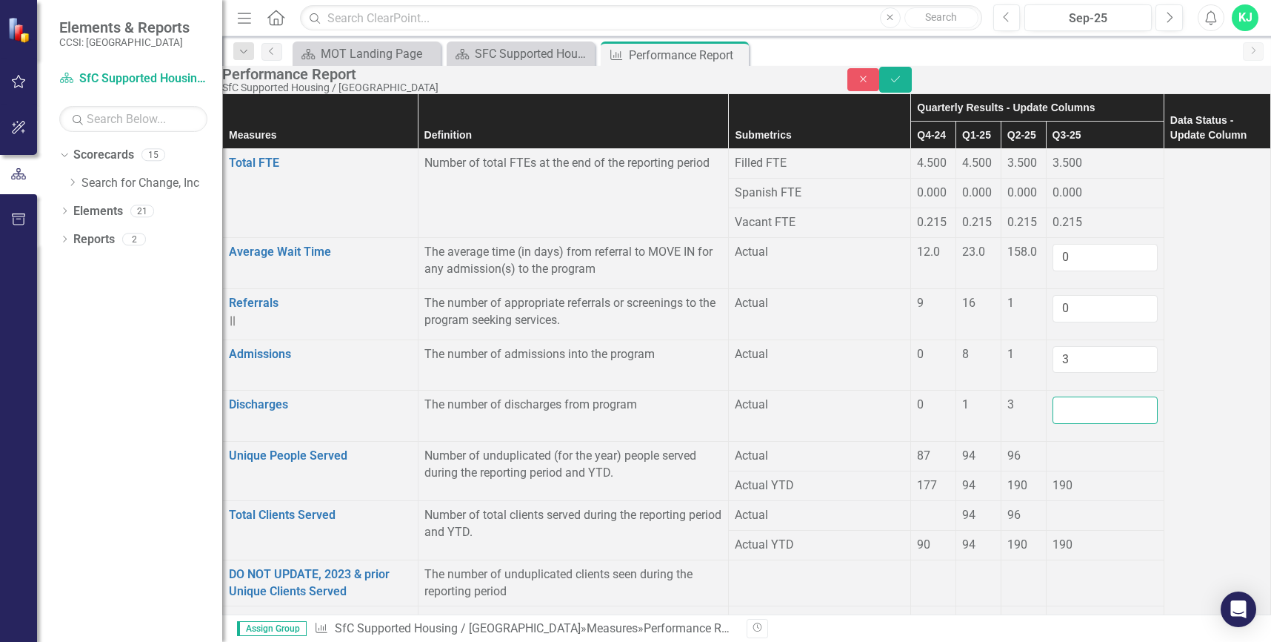
click at [1053, 424] on input "number" at bounding box center [1105, 409] width 105 height 27
type input "2"
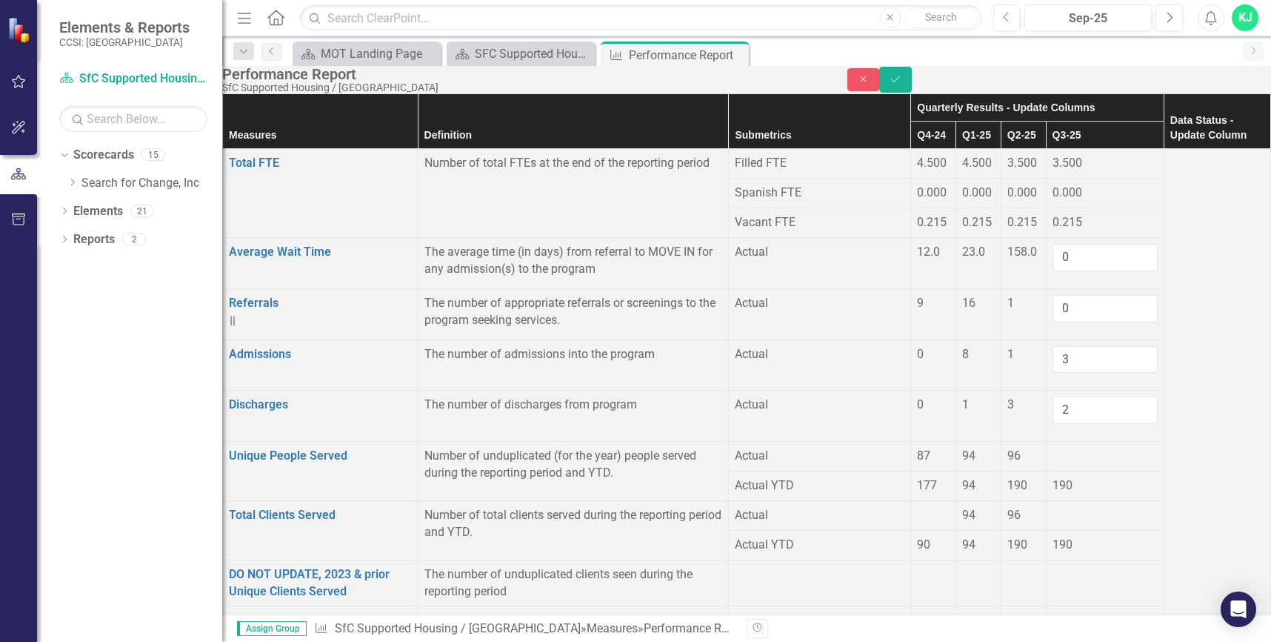
type input "1"
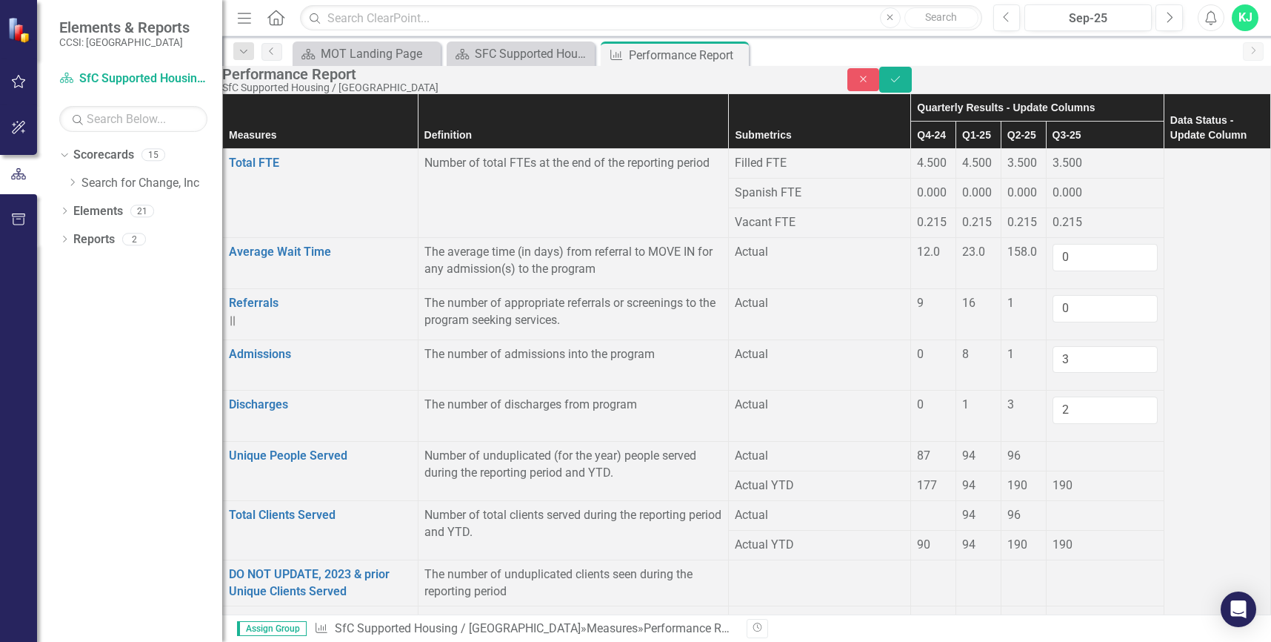
type input "1"
type input "0"
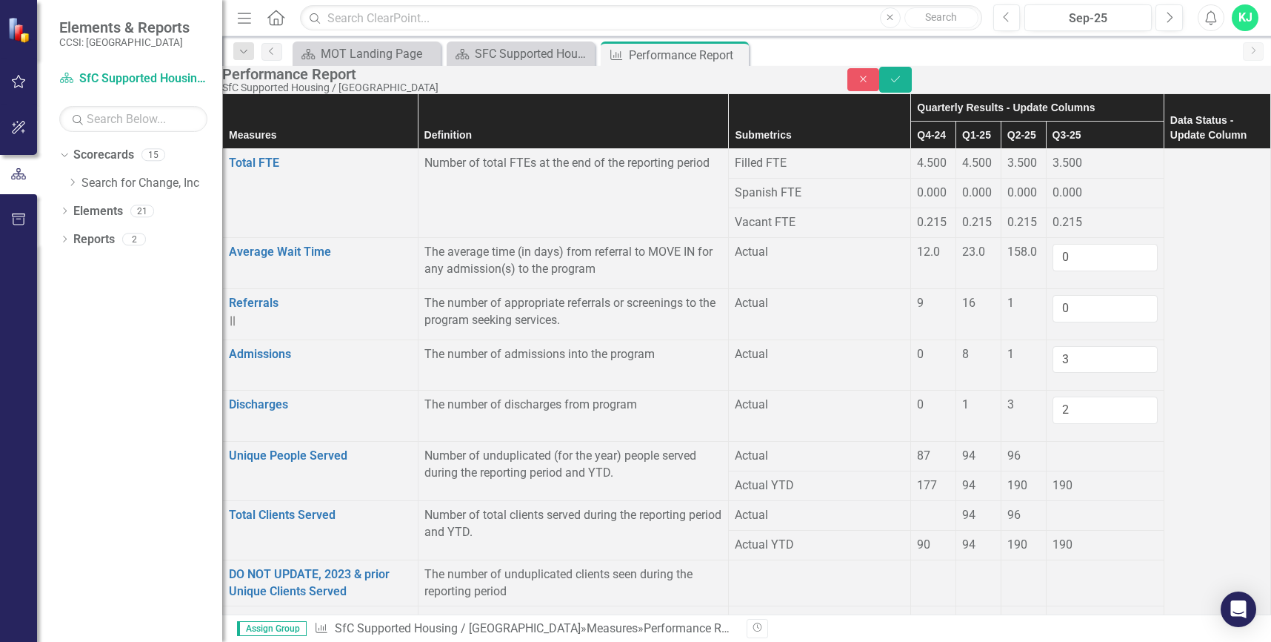
drag, startPoint x: 1016, startPoint y: 431, endPoint x: 1018, endPoint y: 439, distance: 8.3
type input "0"
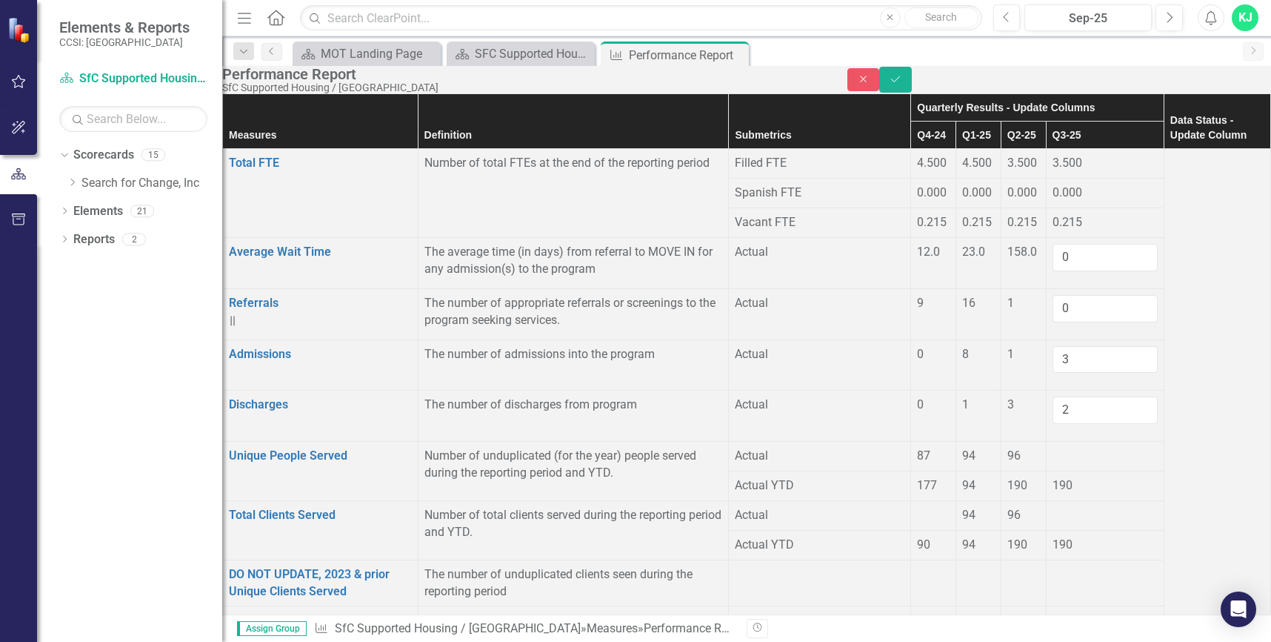
type input "0"
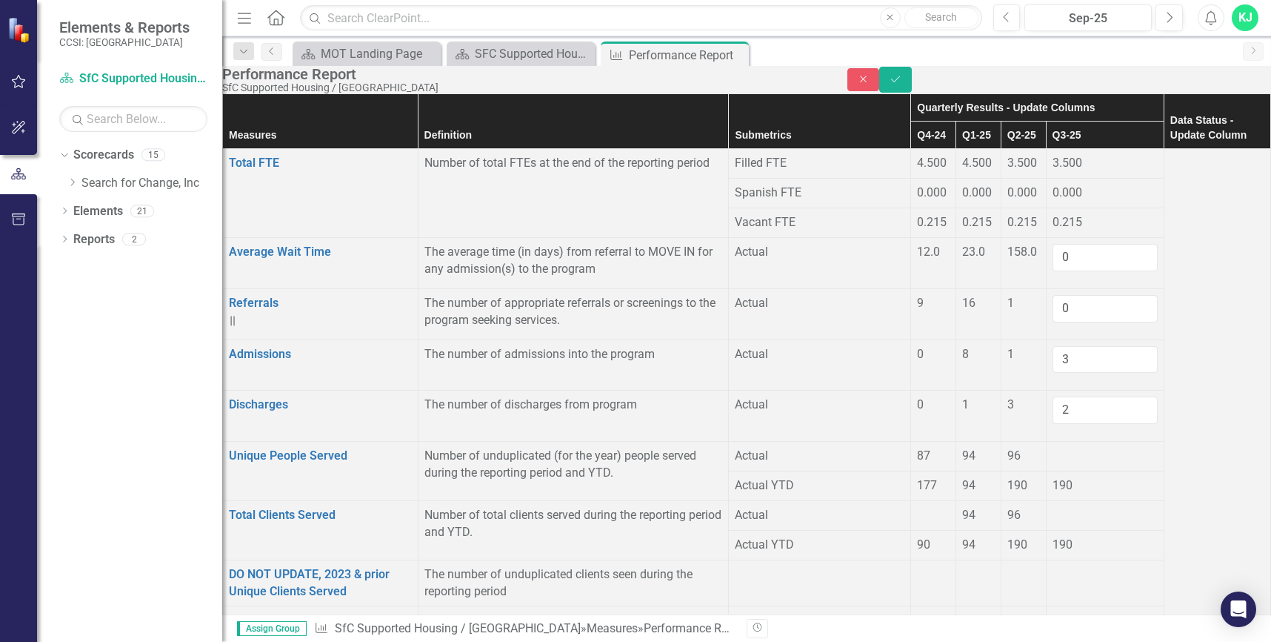
type input "0"
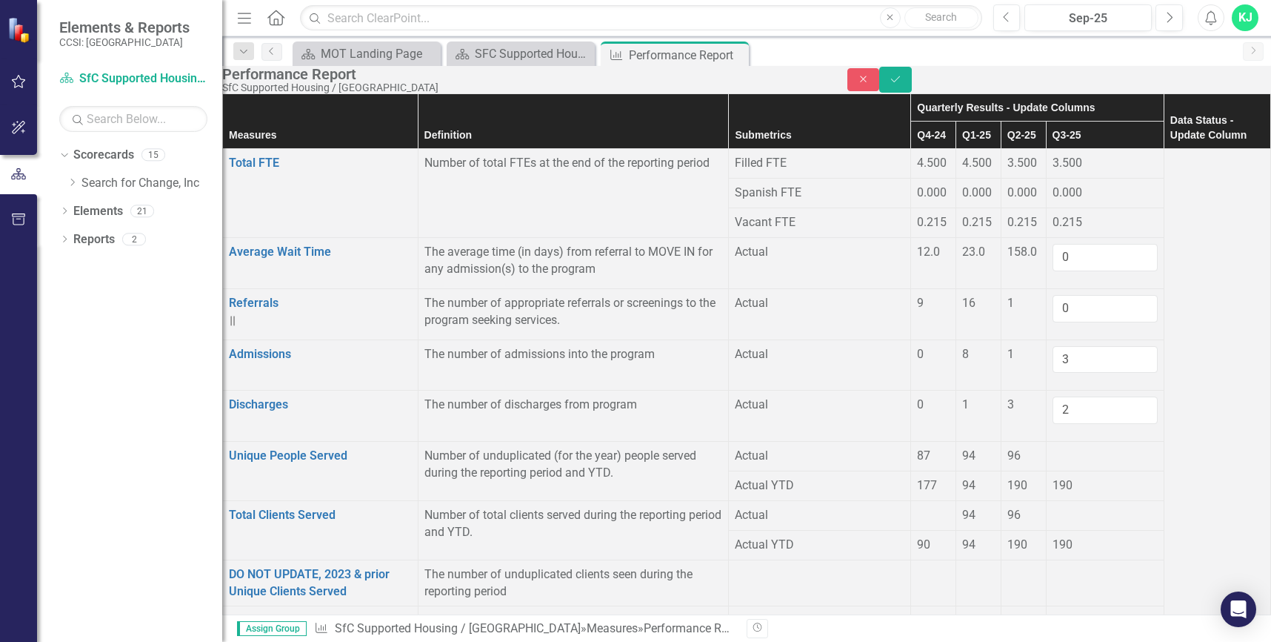
type input "0"
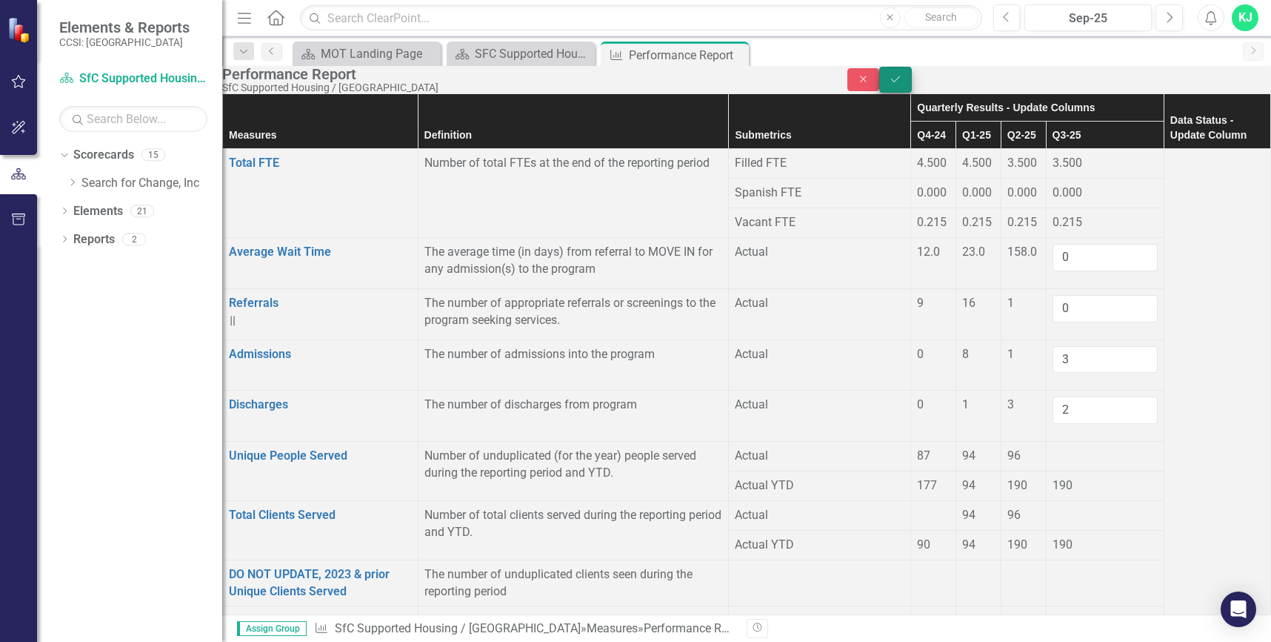
type input "222"
click at [912, 93] on button "Save" at bounding box center [895, 80] width 33 height 26
